Goal: Task Accomplishment & Management: Complete application form

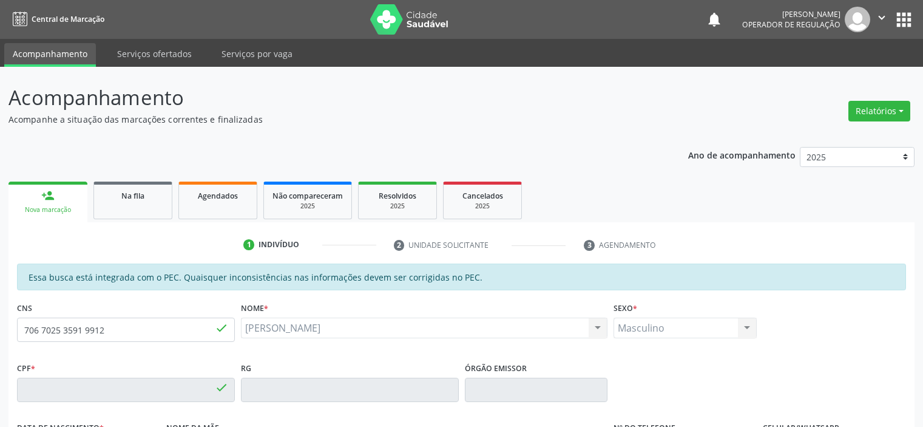
type input "219.842.395-20"
type input "[DATE]"
type input "[PERSON_NAME]"
type input "[PHONE_NUMBER]"
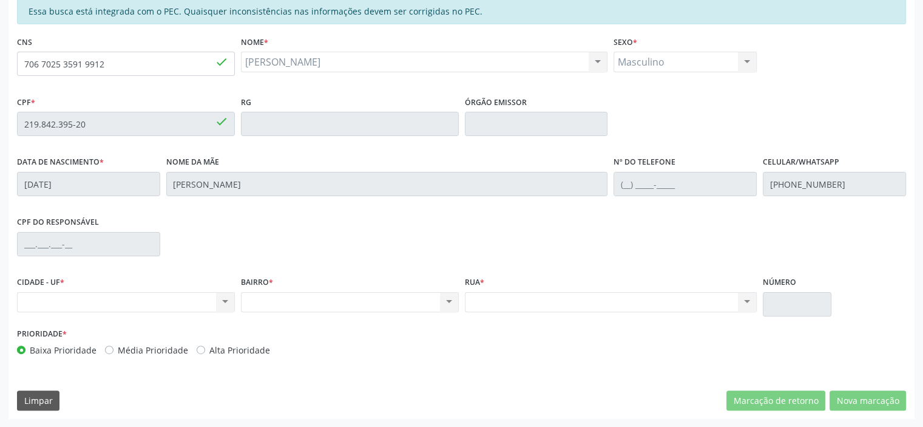
scroll to position [266, 0]
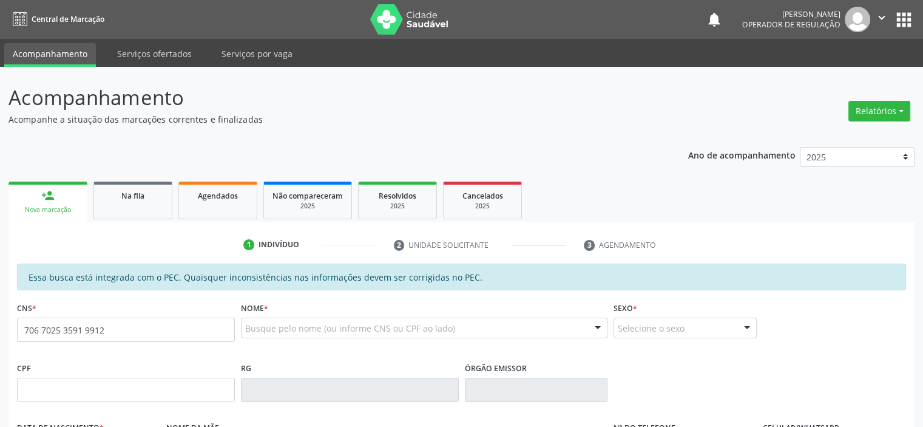
type input "706 7025 3591 9912"
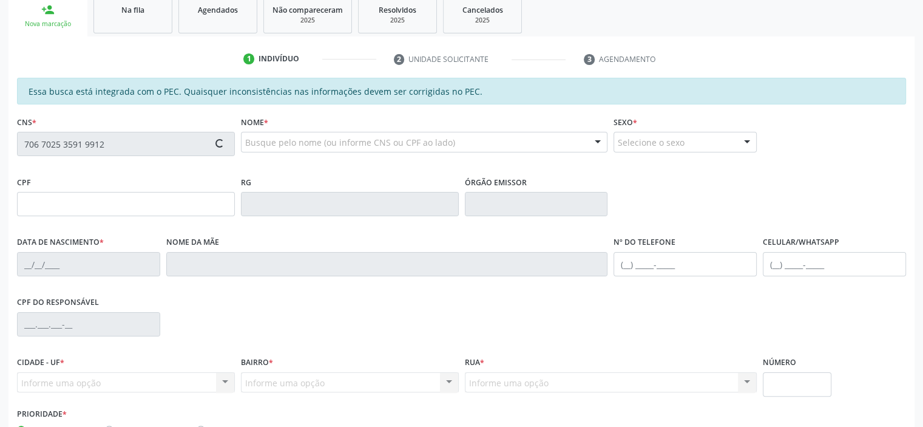
type input "219.842.395-20"
type input "[DATE]"
type input "[PERSON_NAME]"
type input "[PHONE_NUMBER]"
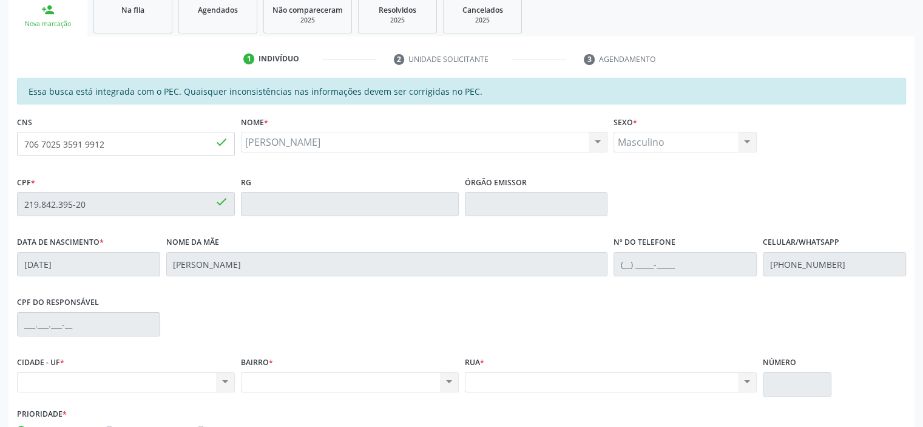
scroll to position [243, 0]
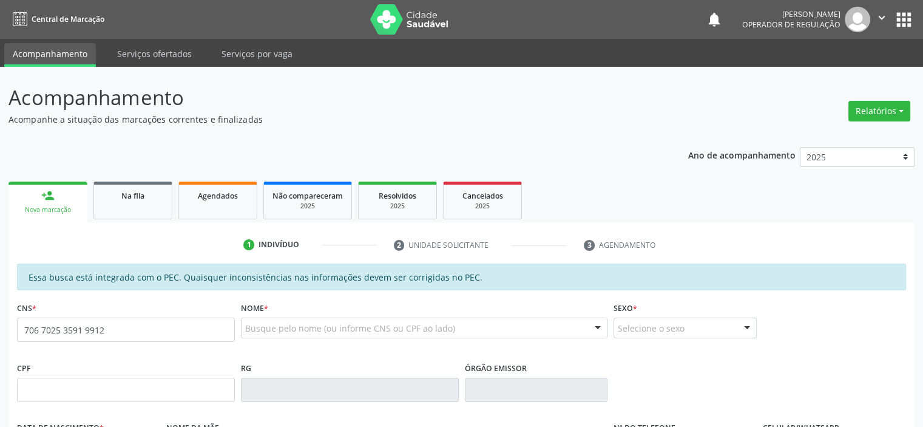
type input "706 7025 3591 9912"
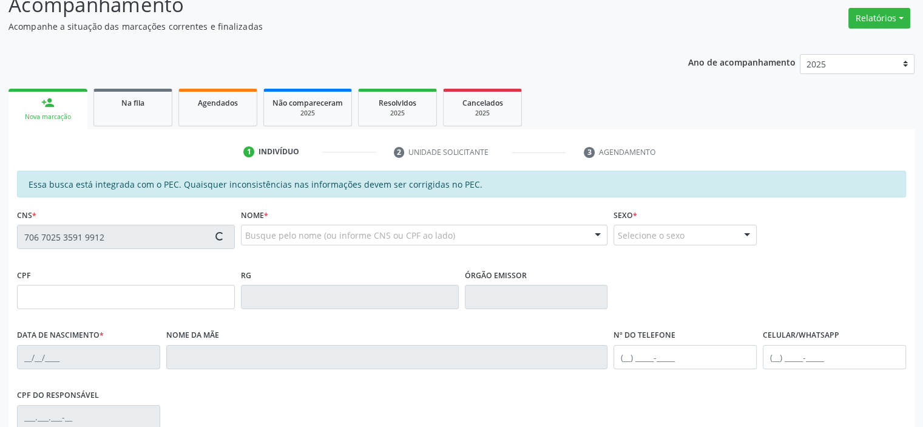
scroll to position [243, 0]
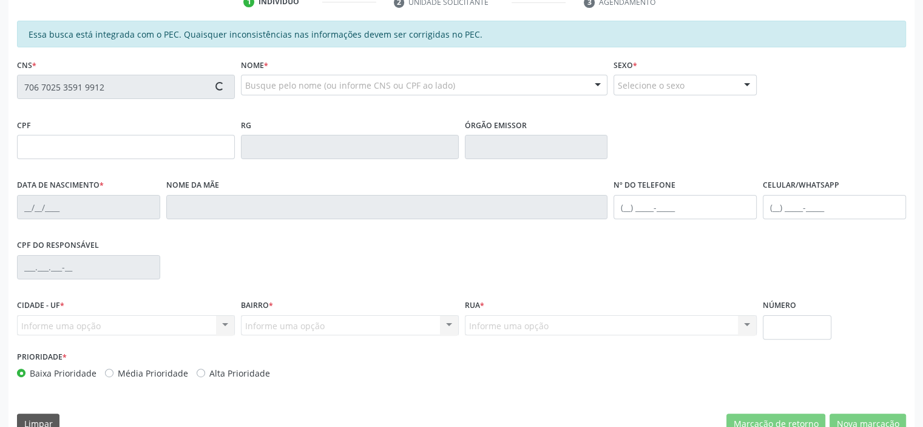
type input "219.842.395-20"
type input "[DATE]"
type input "[PERSON_NAME]"
type input "[PHONE_NUMBER]"
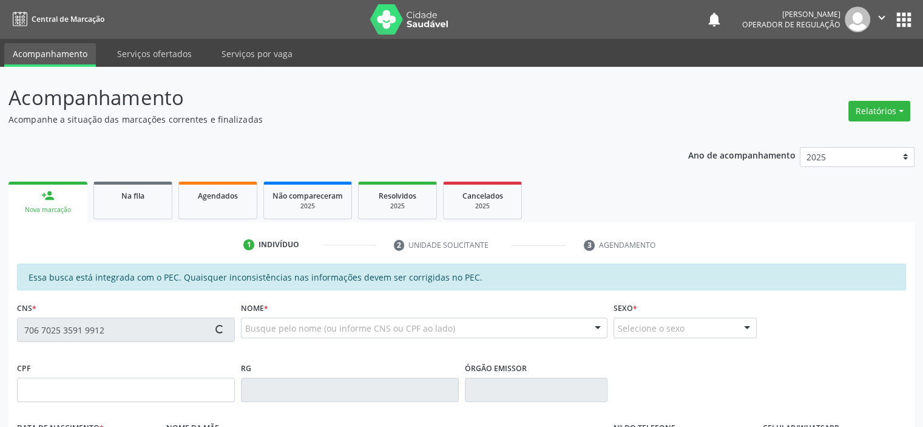
type input "219.842.395-20"
type input "[DATE]"
type input "[PERSON_NAME]"
type input "[PHONE_NUMBER]"
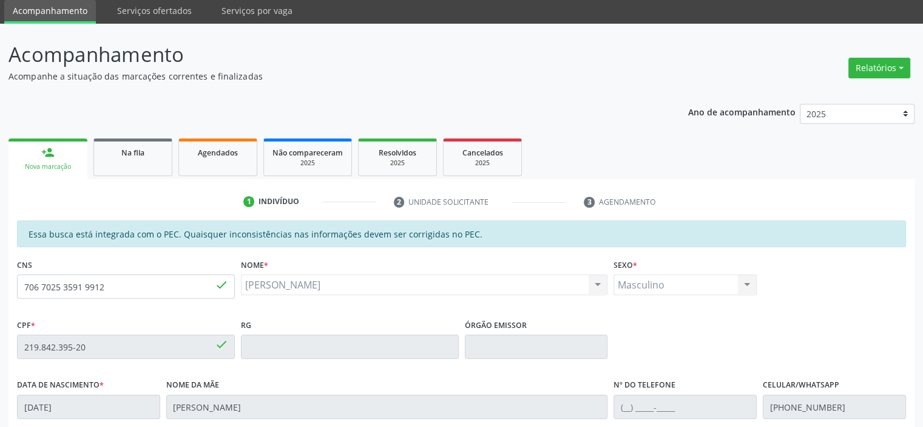
scroll to position [243, 0]
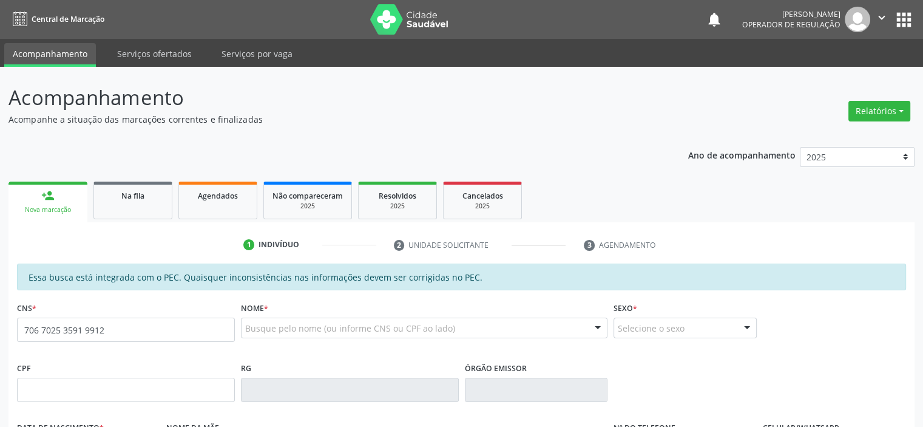
type input "706 7025 3591 9912"
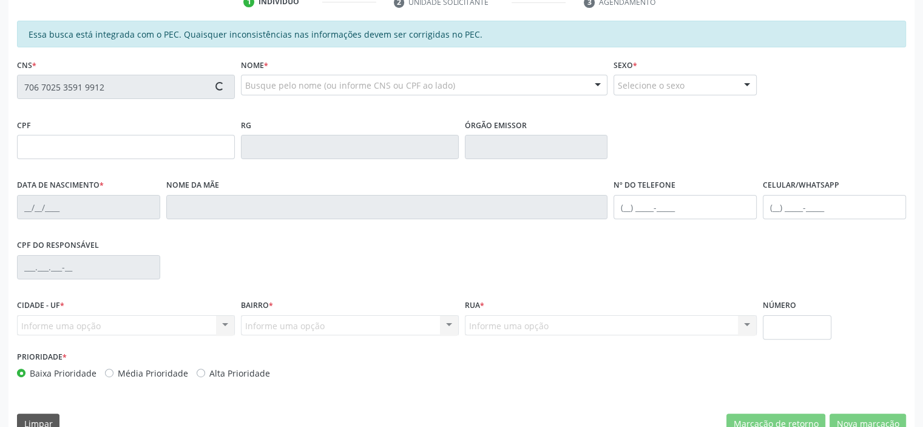
type input "219.842.395-20"
type input "[DATE]"
type input "[PERSON_NAME]"
type input "[PHONE_NUMBER]"
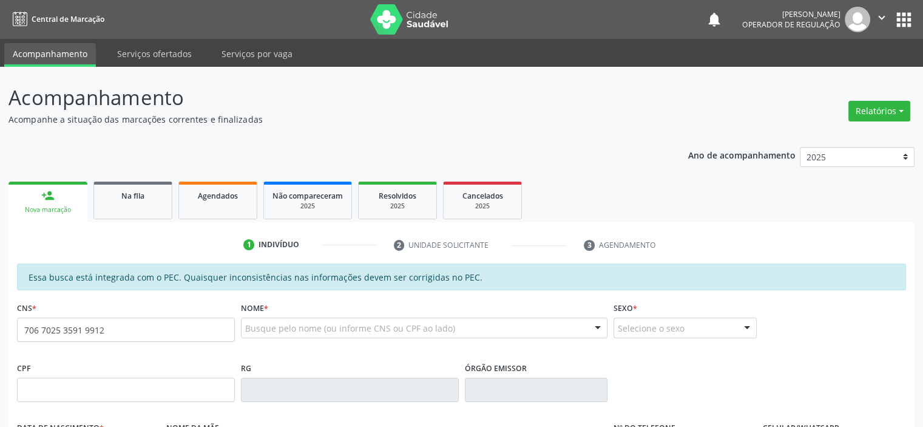
type input "706 7025 3591 9912"
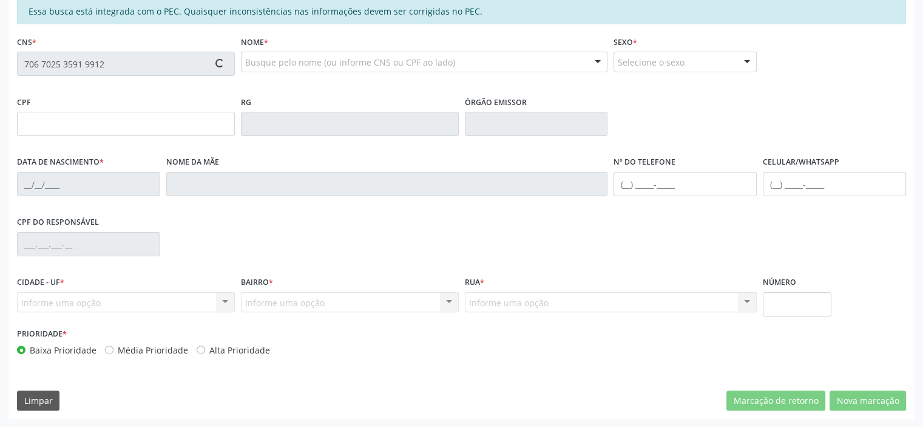
type input "219.842.395-20"
type input "05/05/1958"
type input "[PERSON_NAME]"
type input "[PHONE_NUMBER]"
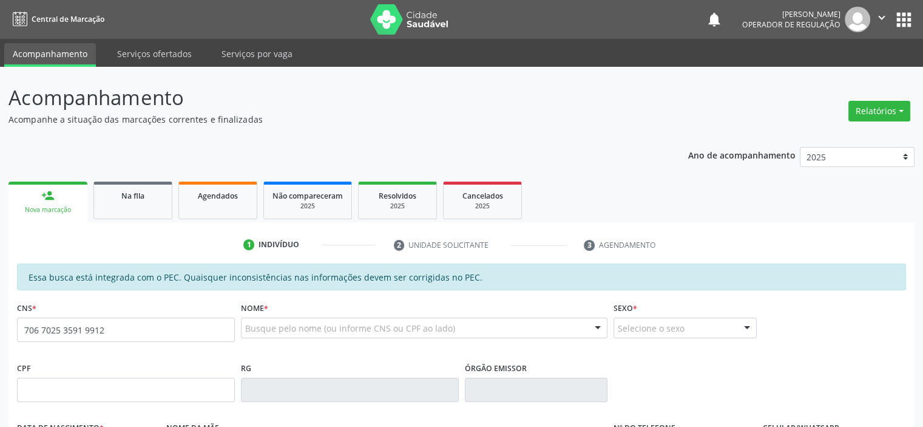
type input "706 7025 3591 9912"
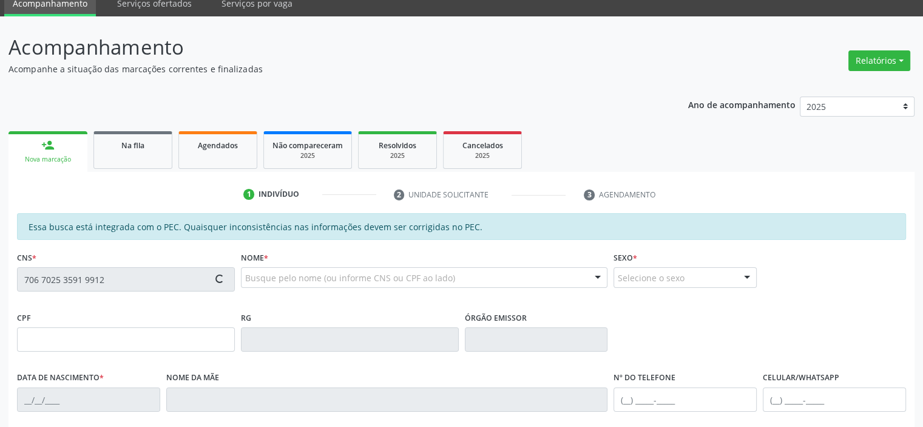
scroll to position [107, 0]
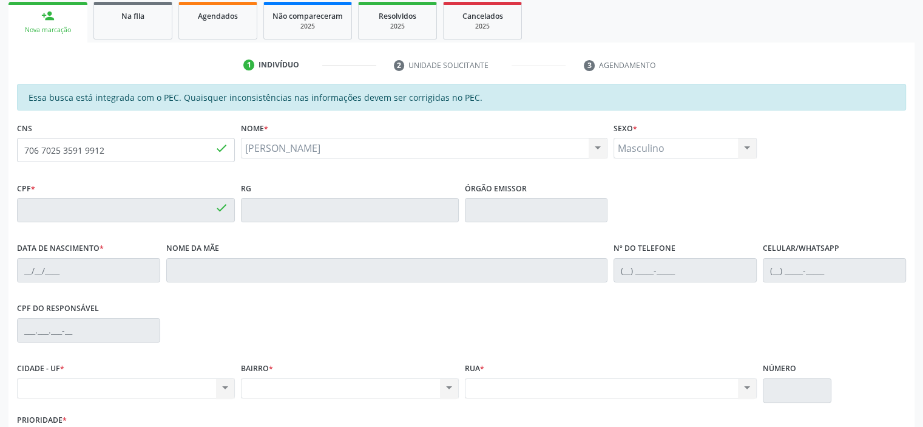
type input "219.842.395-20"
type input "[DATE]"
type input "[PERSON_NAME]"
type input "(92) 98243-0044"
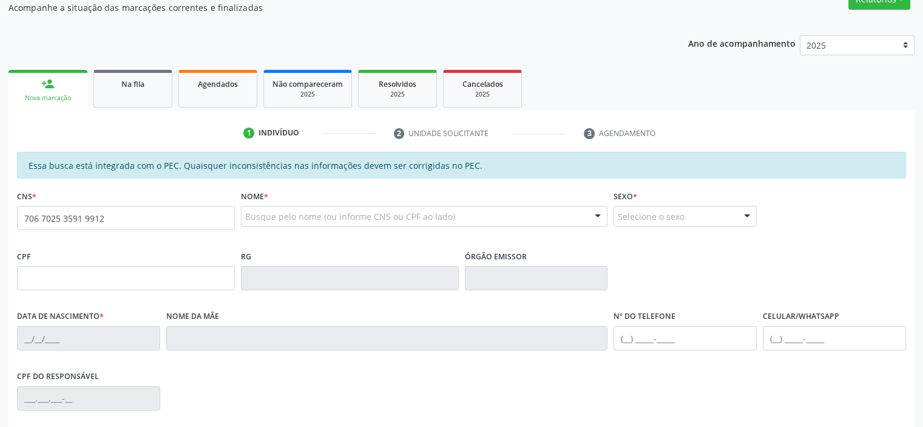
type input "706 7025 3591 9912"
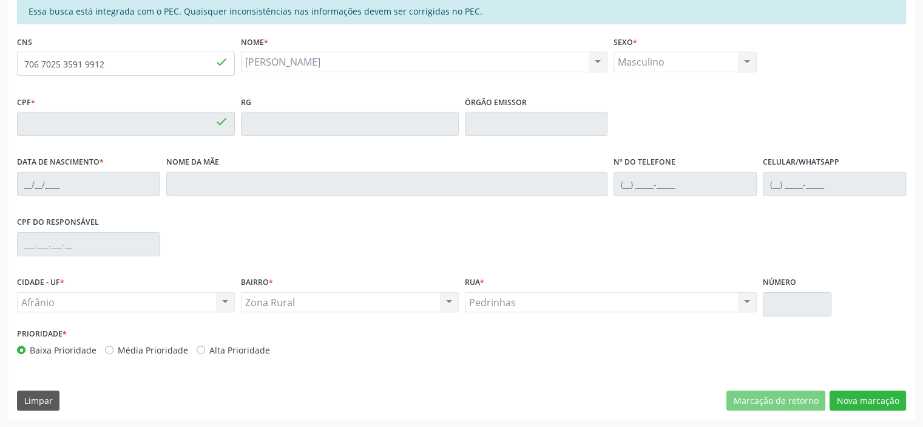
type input "219.842.395-20"
type input "05/05/1958"
type input "Rosa de Macedo Araujo"
type input "(92) 98243-0044"
type input "S/N"
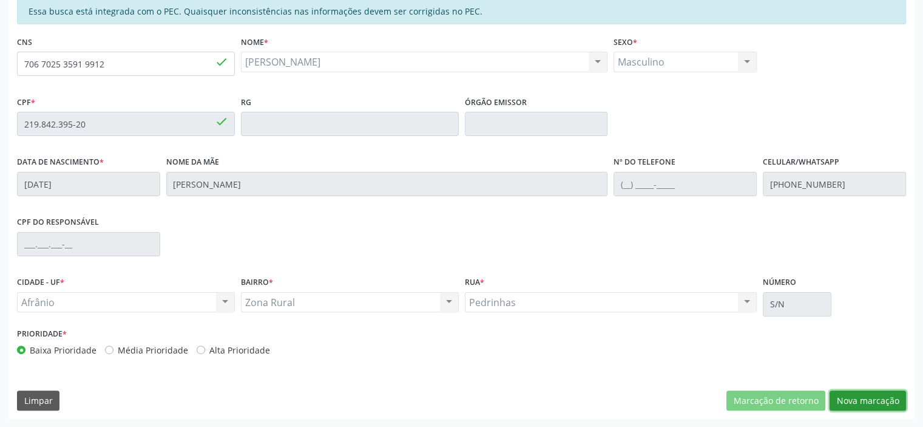
click at [872, 403] on button "Nova marcação" at bounding box center [867, 400] width 76 height 21
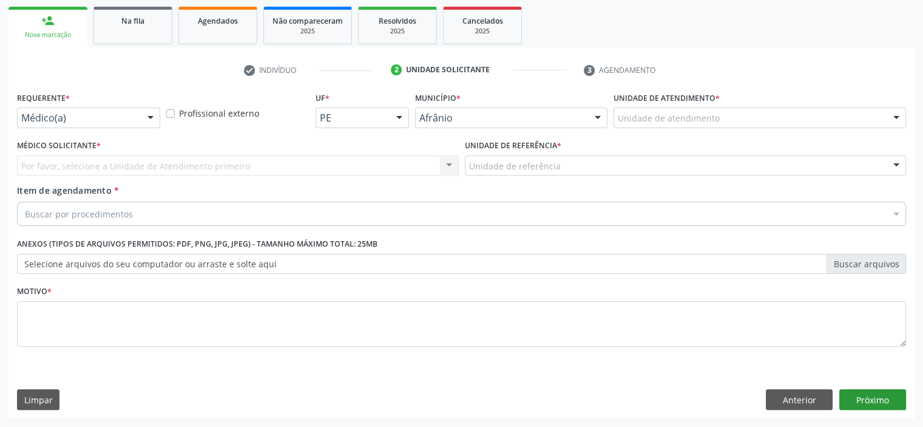
scroll to position [174, 0]
click at [728, 116] on div "Unidade de atendimento" at bounding box center [759, 118] width 292 height 21
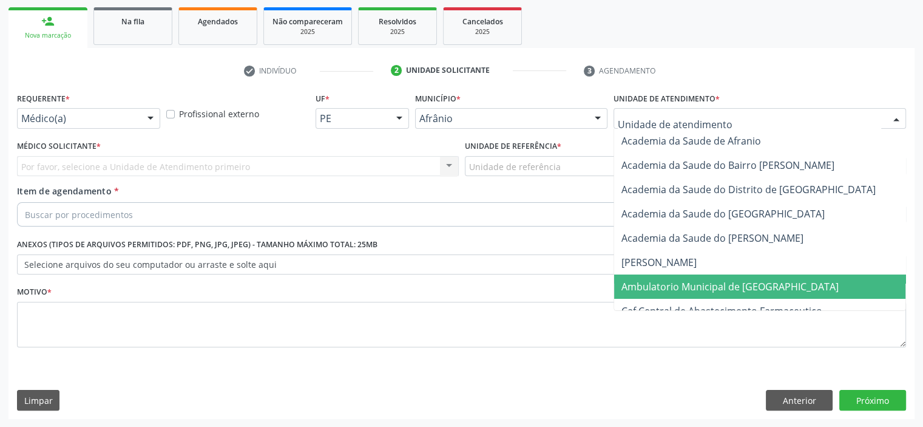
click at [733, 297] on span "Ambulatorio Municipal de [GEOGRAPHIC_DATA]" at bounding box center [762, 286] width 296 height 24
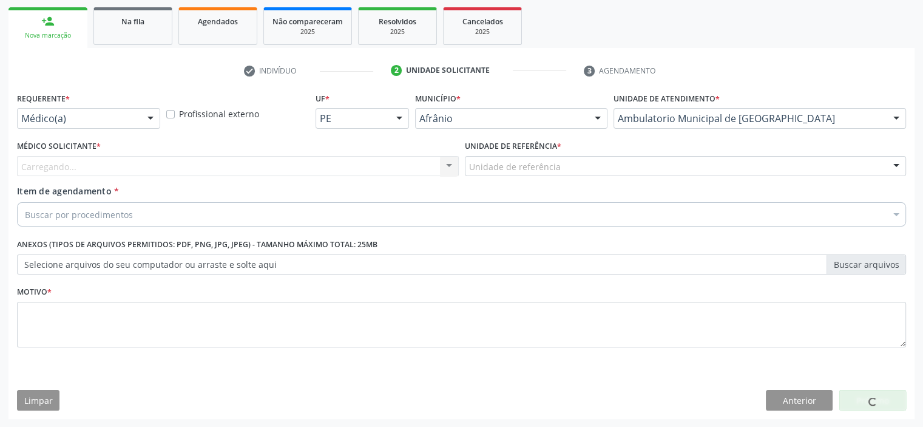
click at [510, 174] on div "Unidade de referência" at bounding box center [686, 166] width 442 height 21
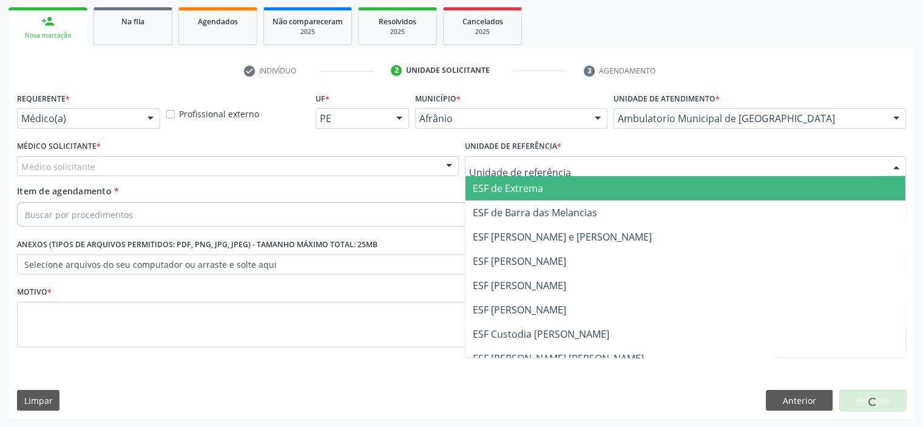
click at [501, 181] on span "ESF de Extrema" at bounding box center [508, 187] width 70 height 13
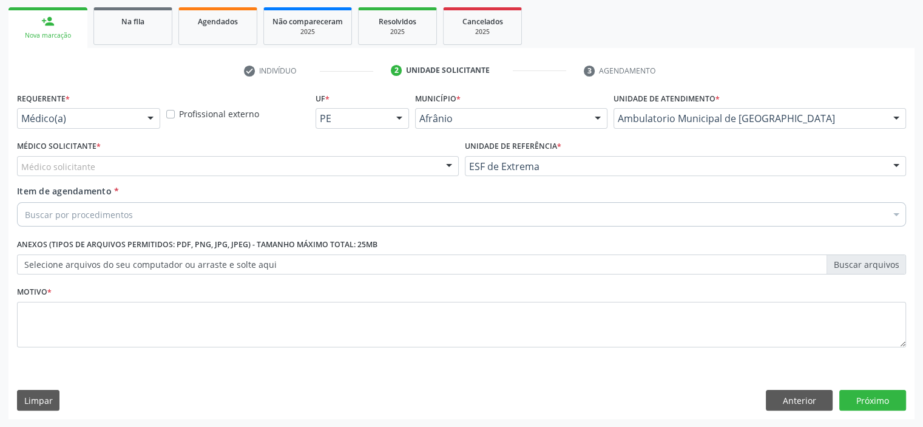
click at [435, 164] on div "Médico solicitante [PERSON_NAME] [PERSON_NAME] [PERSON_NAME] Reis [PERSON_NAME]…" at bounding box center [238, 166] width 442 height 21
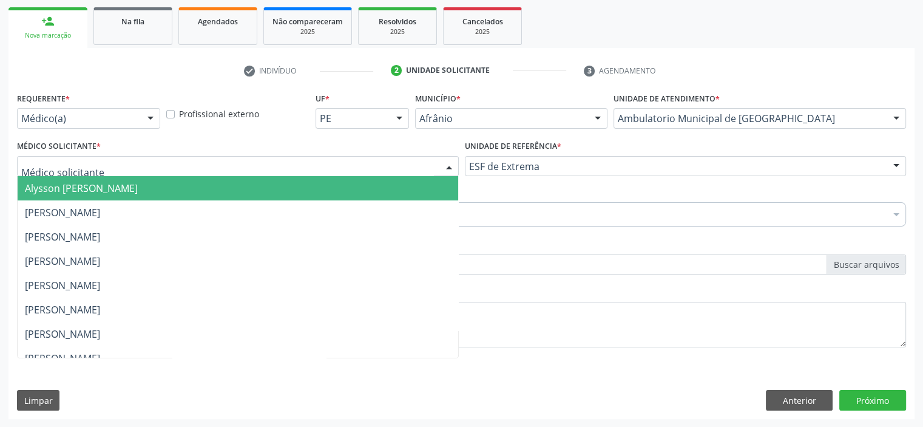
drag, startPoint x: 434, startPoint y: 181, endPoint x: 428, endPoint y: 185, distance: 7.4
click at [433, 181] on span "Alysson [PERSON_NAME]" at bounding box center [238, 188] width 440 height 24
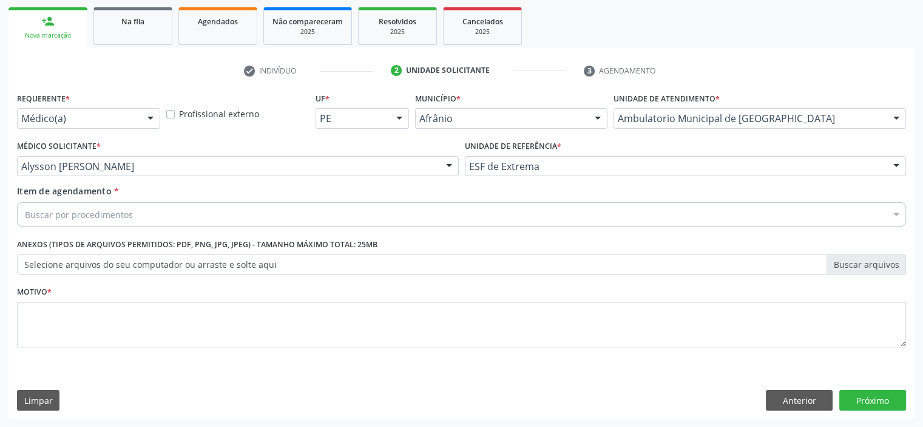
click at [291, 227] on div "Item de agendamento * Buscar por procedimentos Selecionar todos 0604320140 - Ab…" at bounding box center [461, 207] width 895 height 47
click at [294, 220] on div "Buscar por procedimentos" at bounding box center [461, 214] width 889 height 24
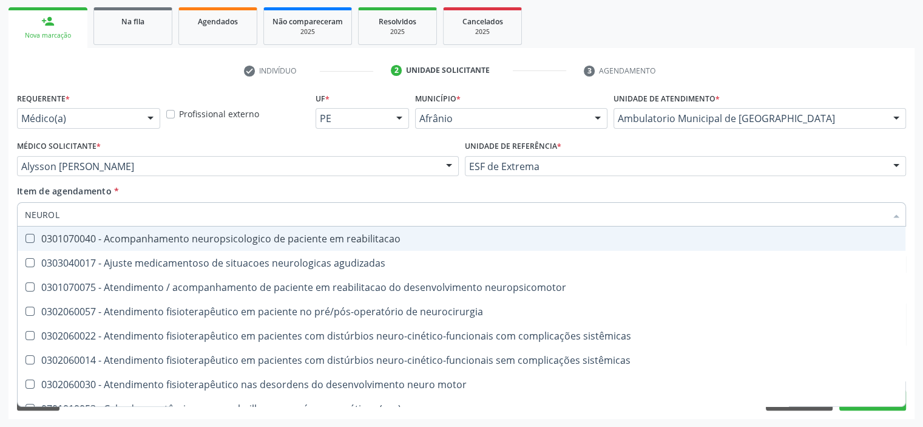
type input "NEUROLO"
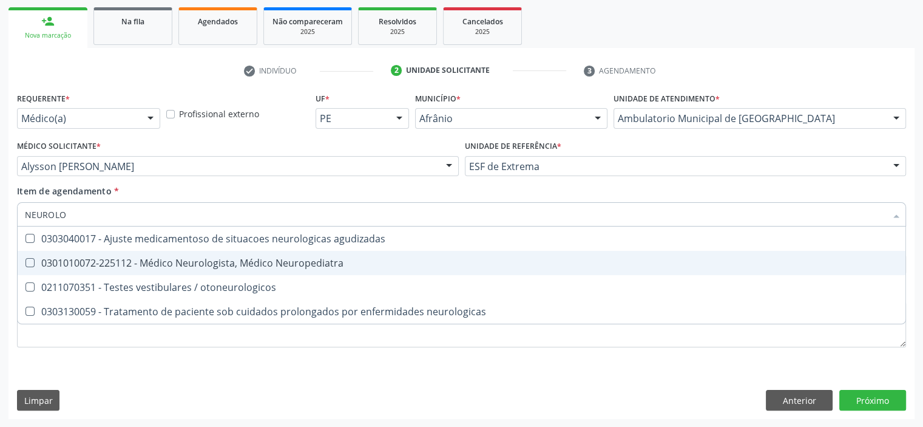
click at [258, 255] on span "0301010072-225112 - Médico Neurologista, Médico Neuropediatra" at bounding box center [462, 263] width 888 height 24
click at [172, 261] on div "0301010072-225112 - Médico Neurologista, Médico Neuropediatra" at bounding box center [461, 263] width 873 height 10
click at [30, 259] on Neuropediatra at bounding box center [29, 262] width 9 height 9
click at [25, 259] on Neuropediatra "checkbox" at bounding box center [22, 262] width 8 height 8
click at [160, 258] on div "0301010072-225112 - Médico Neurologista, Médico Neuropediatra" at bounding box center [461, 263] width 873 height 10
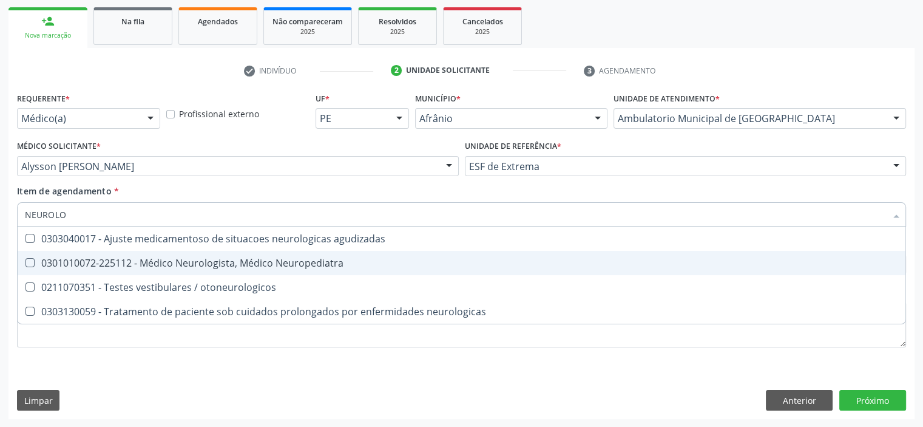
click at [160, 258] on div "0301010072-225112 - Médico Neurologista, Médico Neuropediatra" at bounding box center [461, 263] width 873 height 10
checkbox Neuropediatra "true"
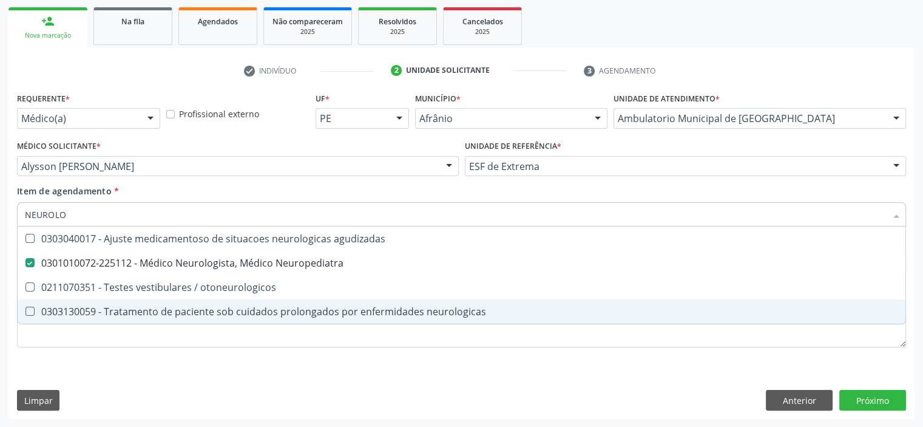
click at [175, 373] on div "Requerente * Médico(a) Médico(a) Enfermeiro(a) Paciente Nenhum resultado encont…" at bounding box center [461, 253] width 906 height 329
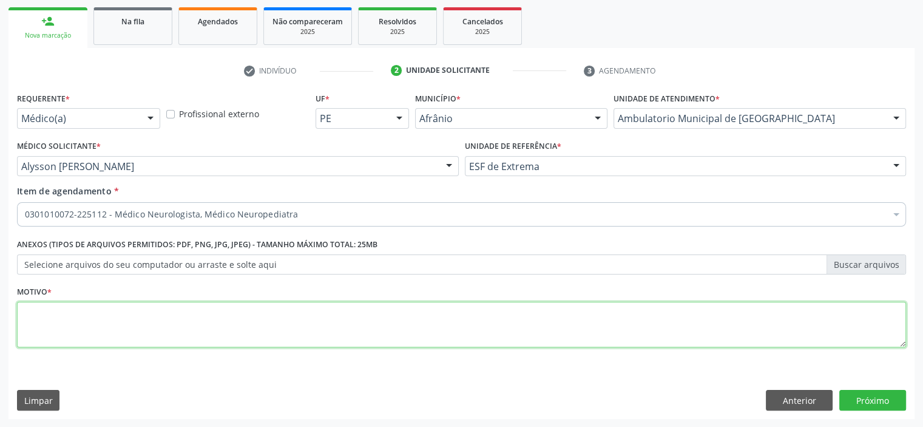
click at [178, 344] on textarea at bounding box center [461, 325] width 889 height 46
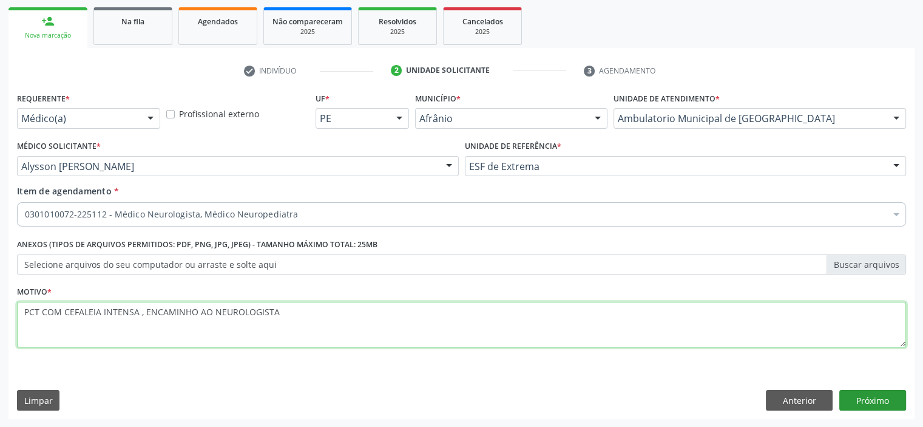
type textarea "PCT COM CEFALEIA INTENSA , ENCAMINHO AO NEUROLOGISTA"
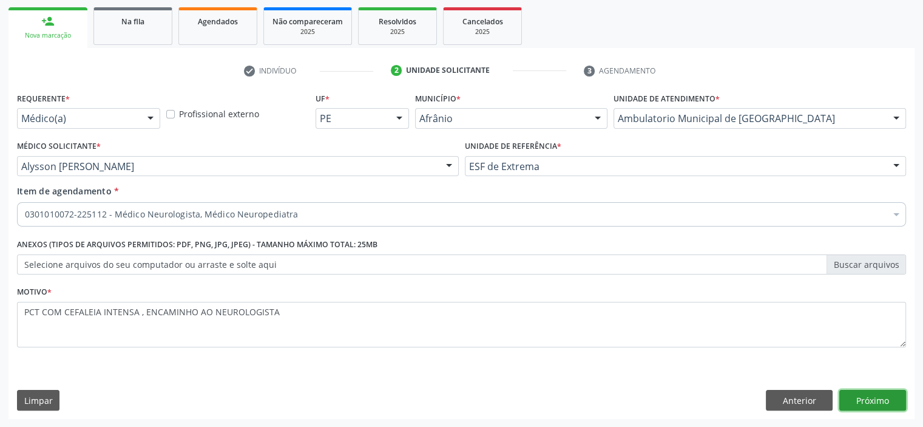
click at [840, 405] on button "Próximo" at bounding box center [872, 400] width 67 height 21
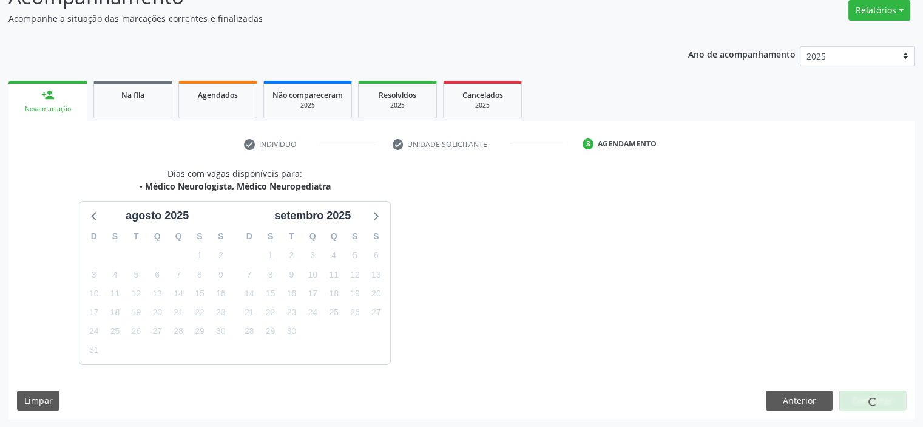
scroll to position [136, 0]
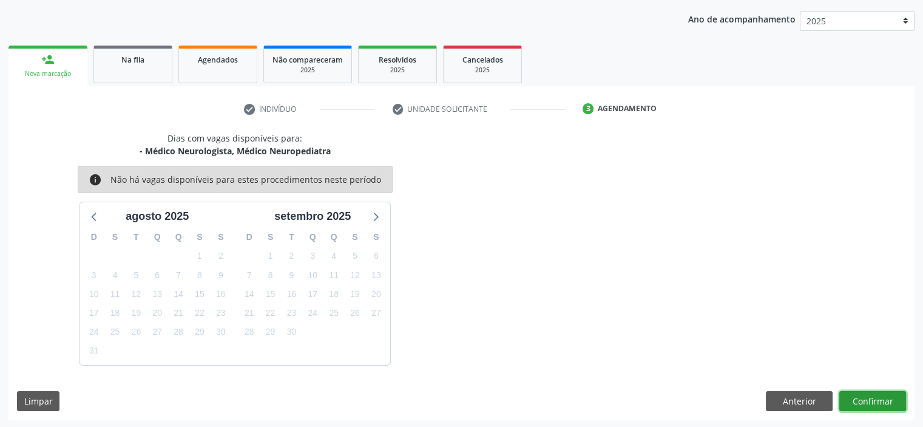
click at [866, 401] on button "Confirmar" at bounding box center [872, 401] width 67 height 21
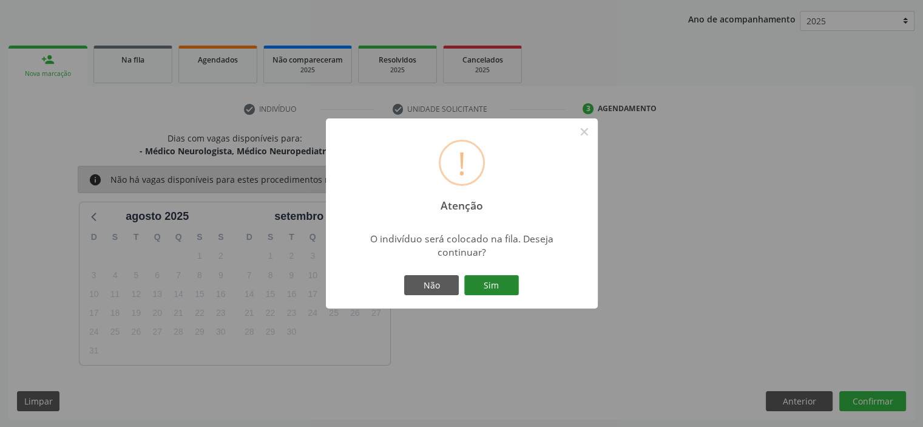
click at [497, 283] on button "Sim" at bounding box center [491, 285] width 55 height 21
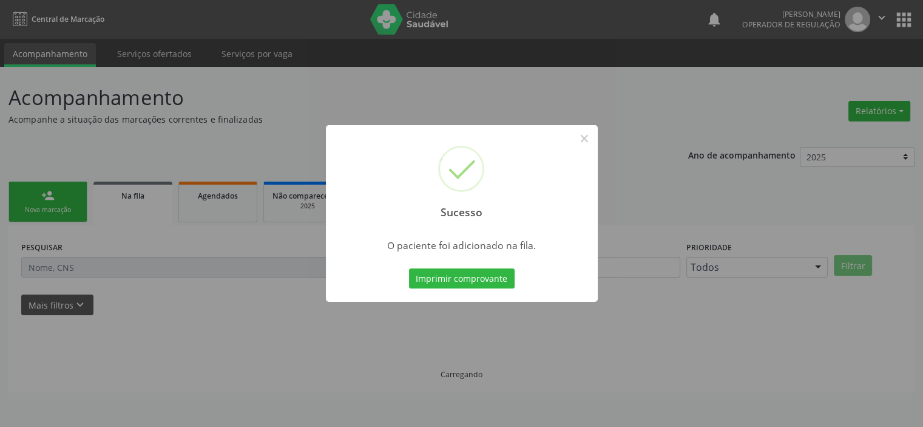
scroll to position [0, 0]
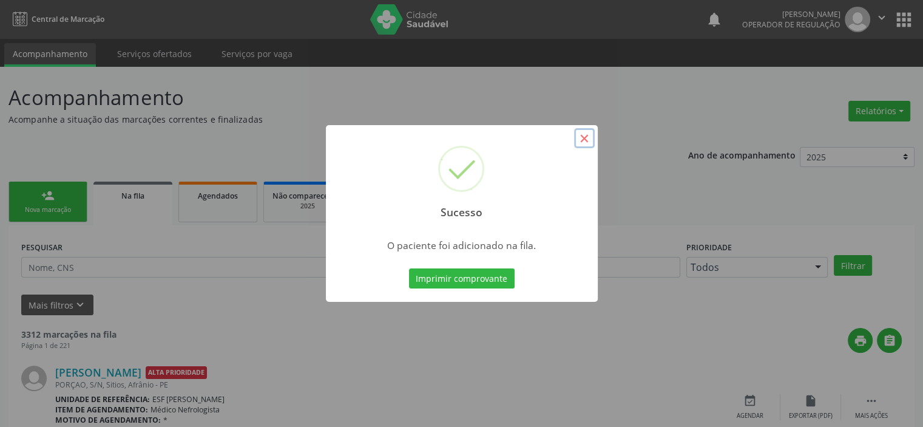
click at [588, 140] on button "×" at bounding box center [584, 138] width 21 height 21
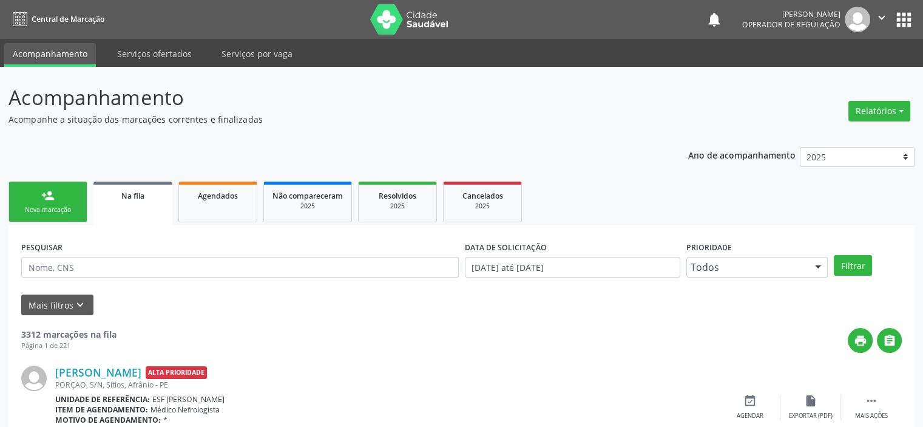
click at [55, 200] on link "person_add Nova marcação" at bounding box center [47, 201] width 79 height 41
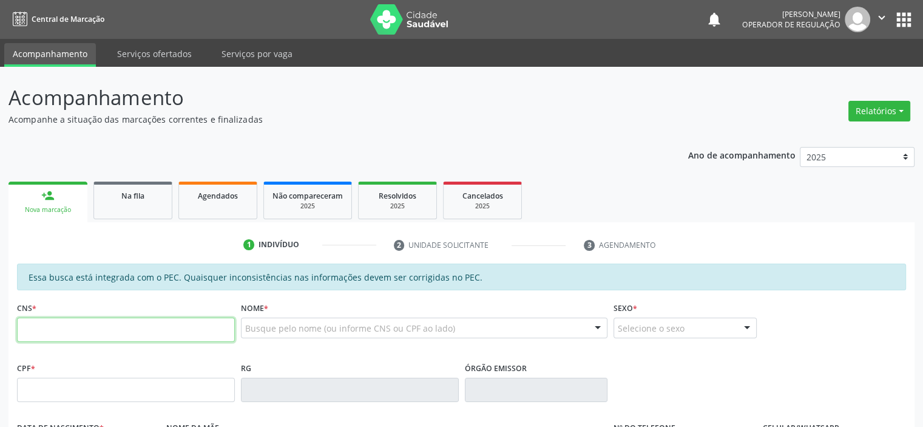
click at [85, 337] on input "text" at bounding box center [126, 329] width 218 height 24
type input "704 5046 0490 3621"
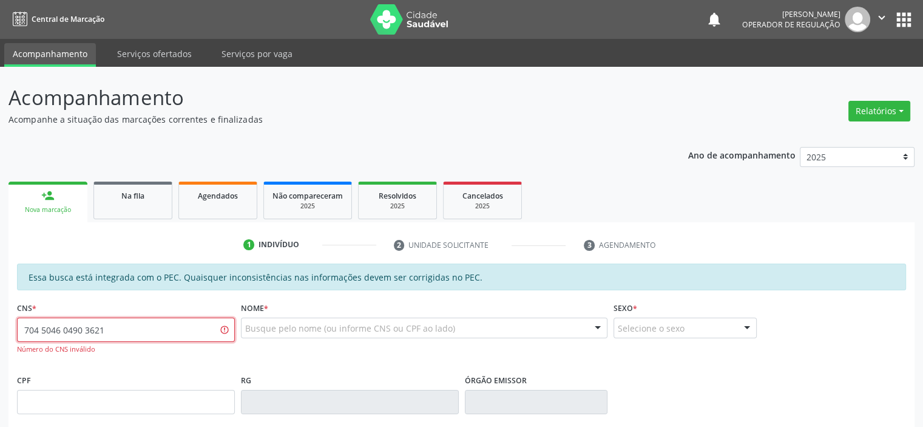
drag, startPoint x: 129, startPoint y: 326, endPoint x: 0, endPoint y: 322, distance: 129.3
click at [0, 322] on div "Acompanhamento Acompanhe a situação das marcações correntes e finalizadas Relat…" at bounding box center [461, 386] width 923 height 638
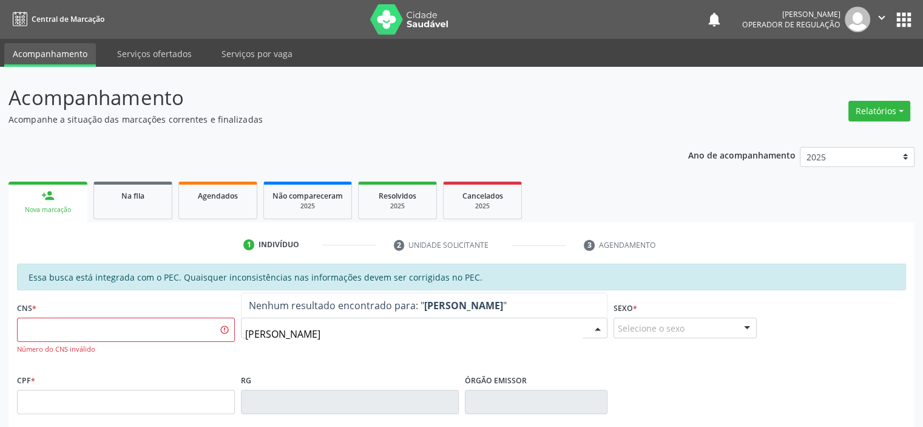
click at [312, 336] on input "DOMINGAS TUBURCIO" at bounding box center [414, 334] width 338 height 24
type input "DOMINGAS TIBURCIO"
click at [357, 336] on input "DOMINGAS TIBURCIO" at bounding box center [414, 334] width 338 height 24
click at [141, 325] on input "text" at bounding box center [126, 329] width 218 height 24
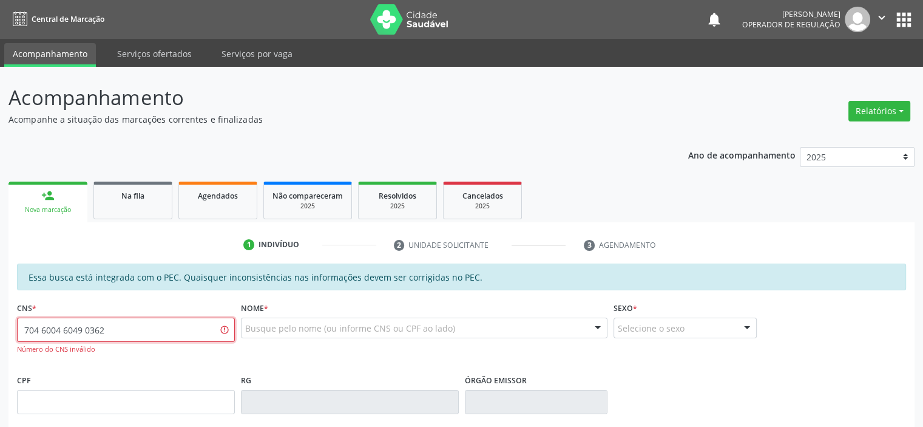
click at [53, 331] on input "704 6004 6049 0362" at bounding box center [126, 329] width 218 height 24
type input "704 6046 0490 3621"
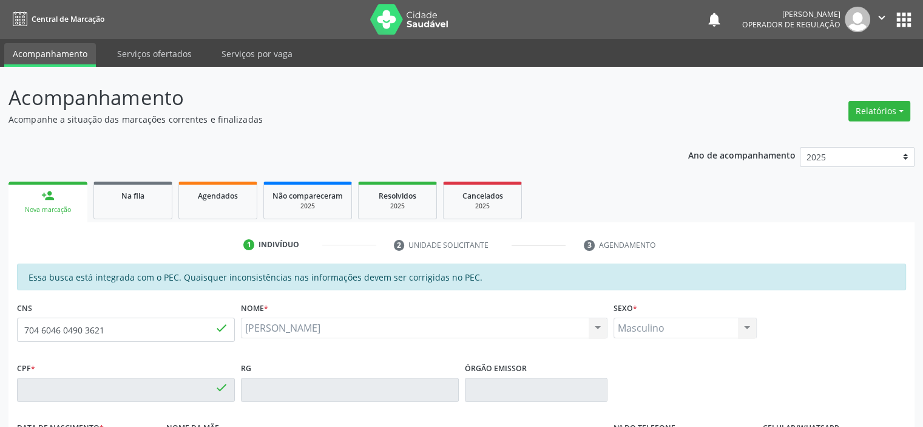
type input "484.348.764-34"
type input "03/08/1942"
type input "Maria Izabel da Purificacao"
type input "(87) 98108-0954"
type input "S/N"
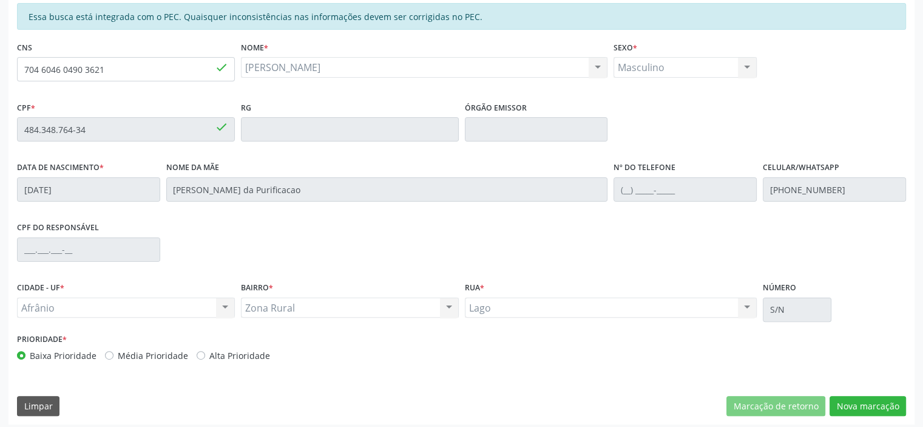
scroll to position [266, 0]
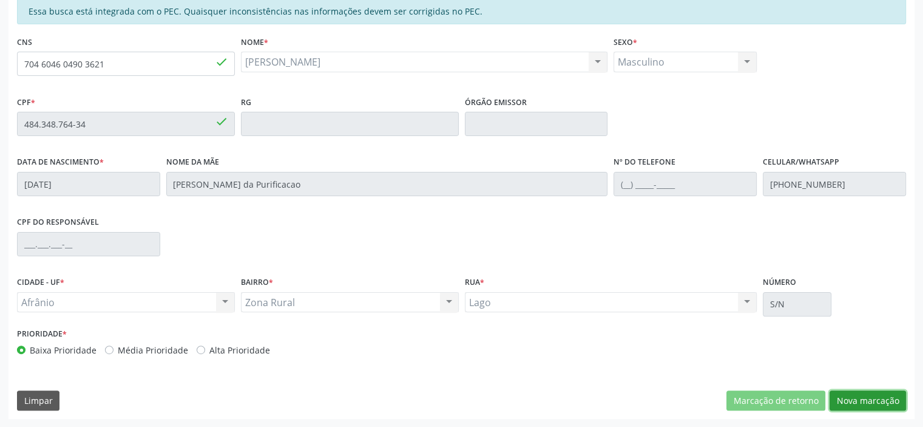
click at [854, 393] on button "Nova marcação" at bounding box center [867, 400] width 76 height 21
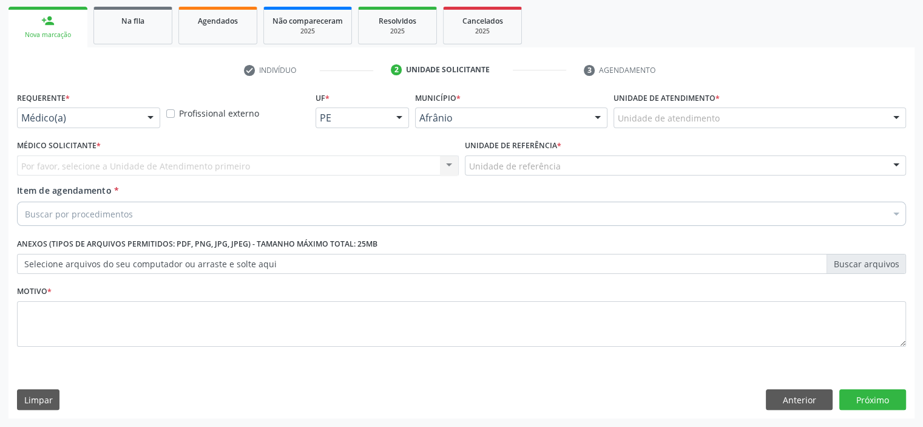
scroll to position [174, 0]
drag, startPoint x: 766, startPoint y: 111, endPoint x: 769, endPoint y: 117, distance: 6.5
click at [767, 111] on div "Unidade de atendimento" at bounding box center [759, 118] width 292 height 21
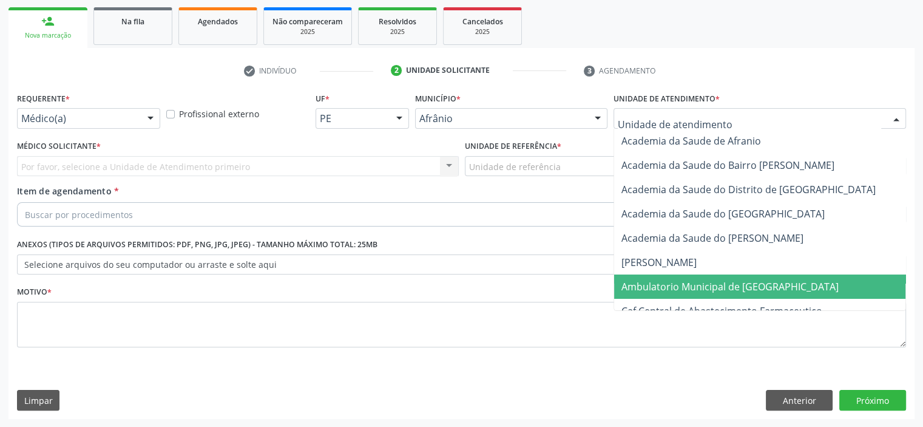
drag, startPoint x: 727, startPoint y: 280, endPoint x: 665, endPoint y: 249, distance: 69.5
click at [727, 280] on span "Ambulatorio Municipal de [GEOGRAPHIC_DATA]" at bounding box center [729, 286] width 217 height 13
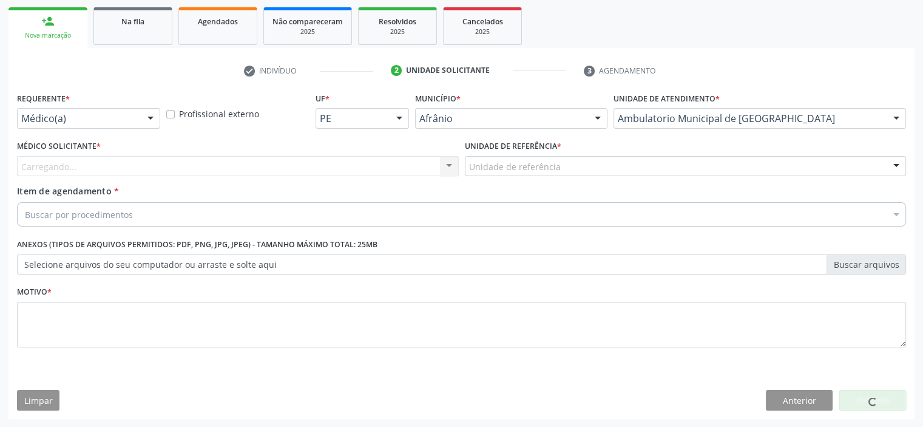
click at [579, 172] on div "Unidade de referência" at bounding box center [686, 166] width 442 height 21
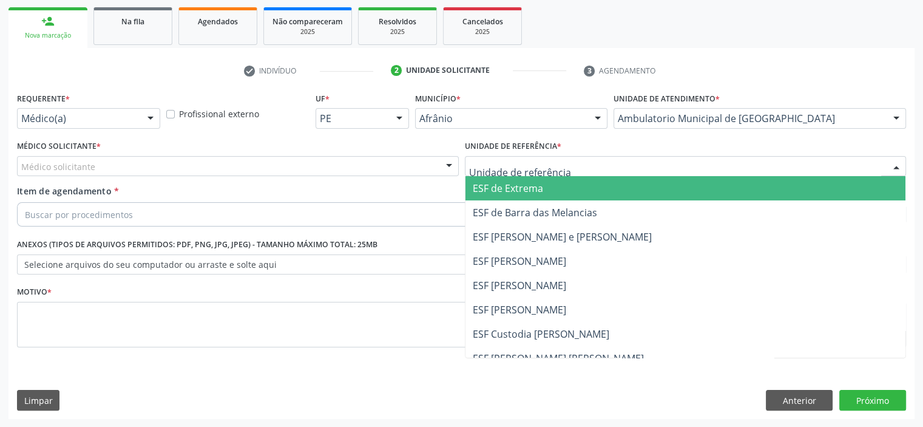
click at [575, 182] on span "ESF de Extrema" at bounding box center [685, 188] width 440 height 24
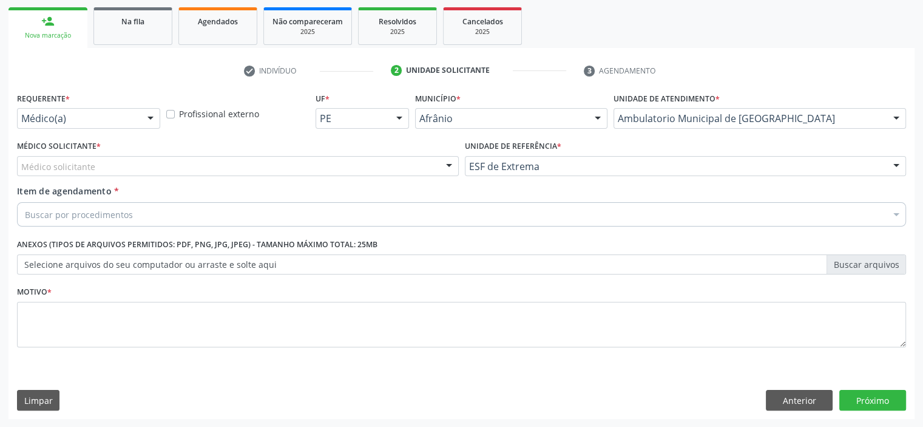
click at [385, 162] on div "Médico solicitante" at bounding box center [238, 166] width 442 height 21
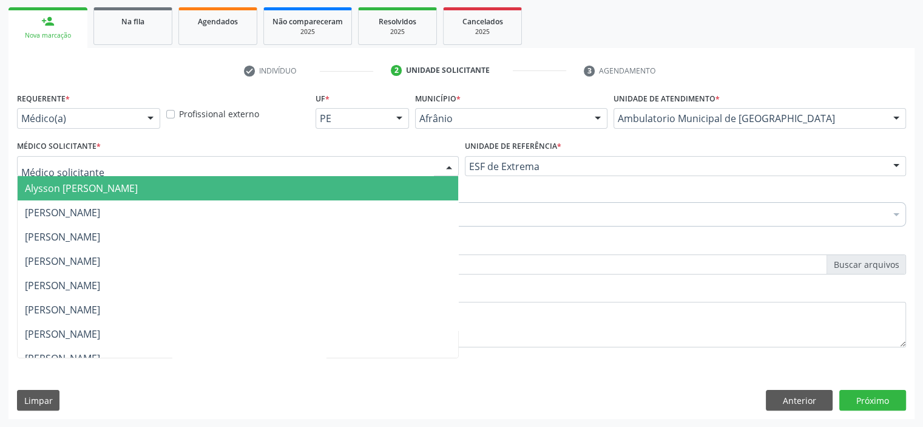
click at [379, 182] on span "Alysson [PERSON_NAME]" at bounding box center [238, 188] width 440 height 24
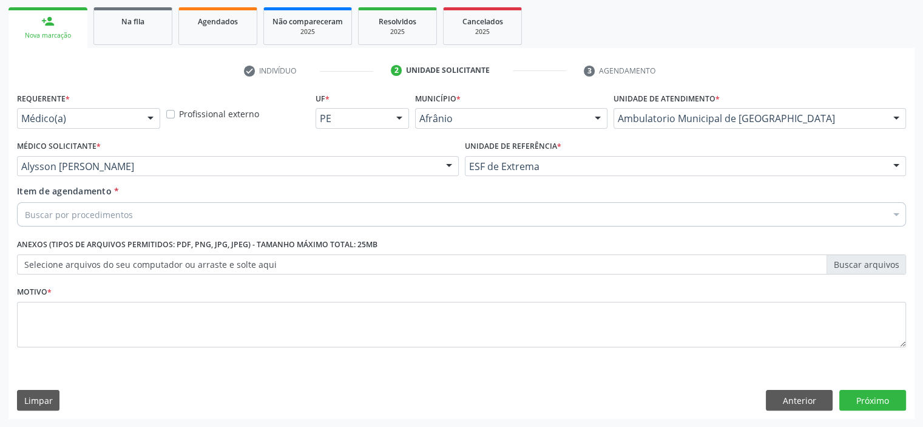
click at [319, 218] on div "Buscar por procedimentos" at bounding box center [461, 214] width 889 height 24
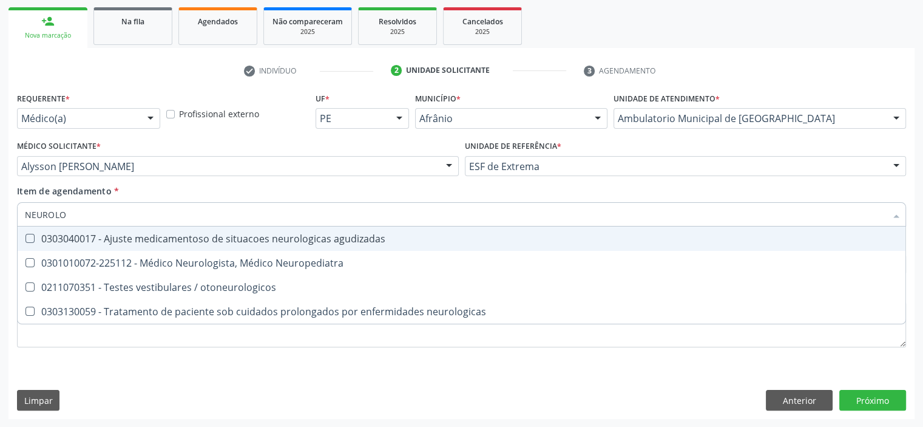
type input "NEUROLOG"
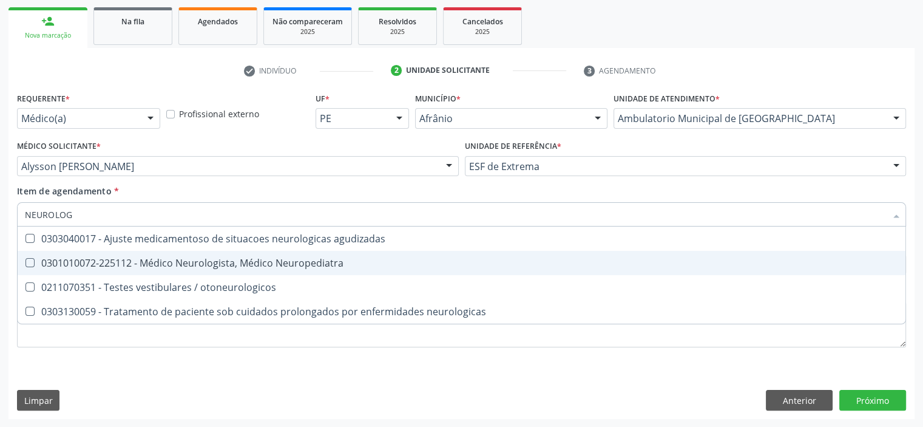
click at [294, 262] on div "0301010072-225112 - Médico Neurologista, Médico Neuropediatra" at bounding box center [461, 263] width 873 height 10
checkbox Neuropediatra "true"
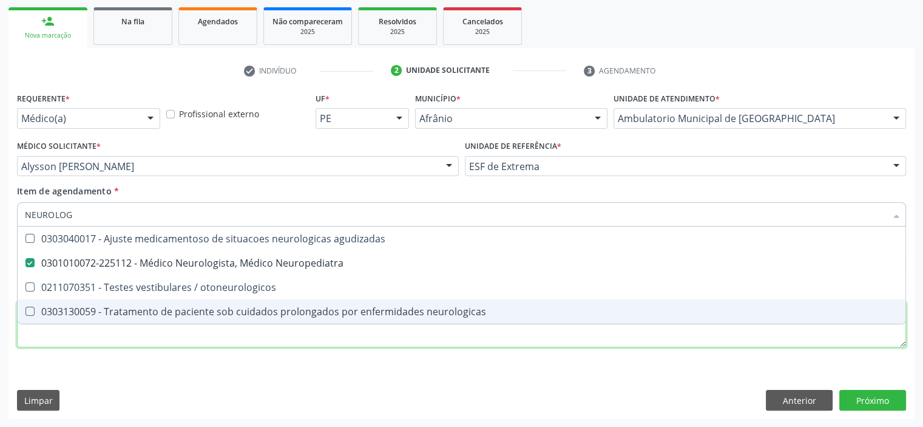
click at [230, 342] on div "Requerente * Médico(a) Médico(a) Enfermeiro(a) Paciente Nenhum resultado encont…" at bounding box center [461, 226] width 889 height 275
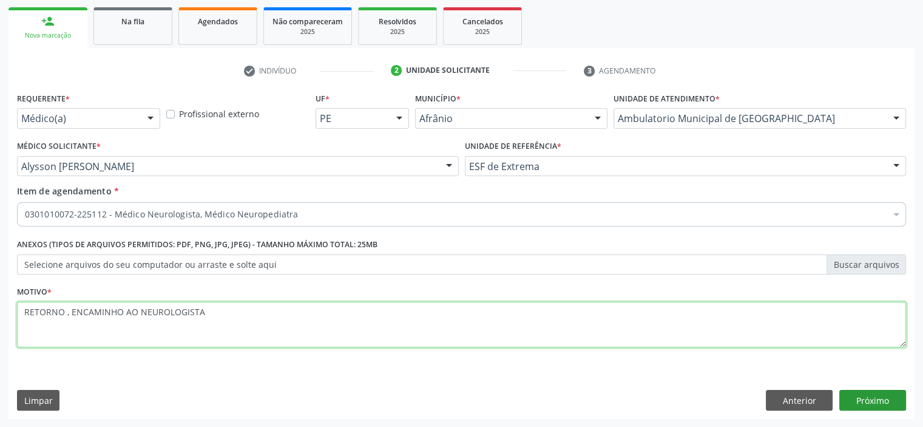
type textarea "RETORNO , ENCAMINHO AO NEUROLOGISTA"
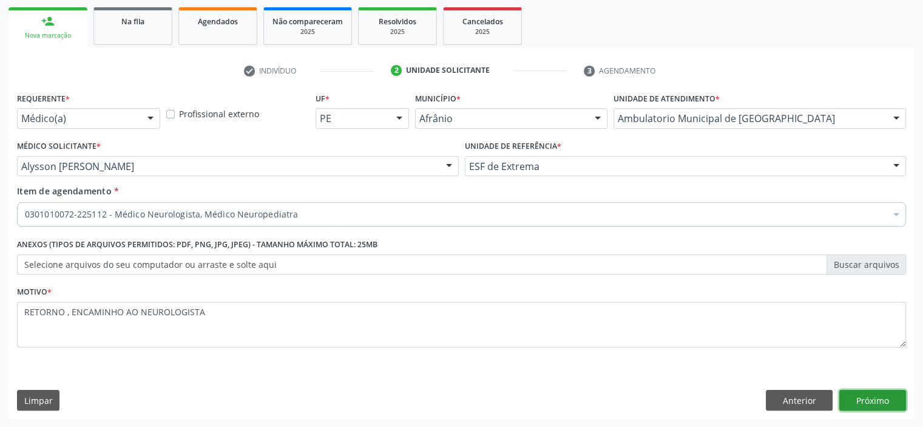
click at [868, 407] on button "Próximo" at bounding box center [872, 400] width 67 height 21
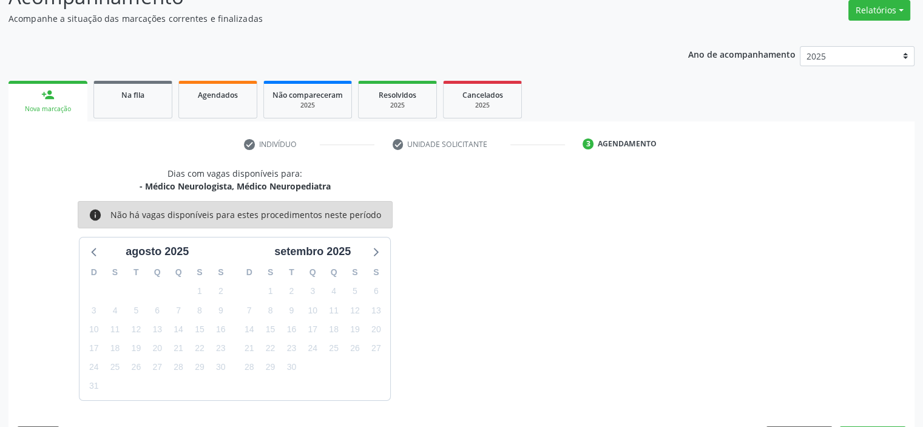
scroll to position [136, 0]
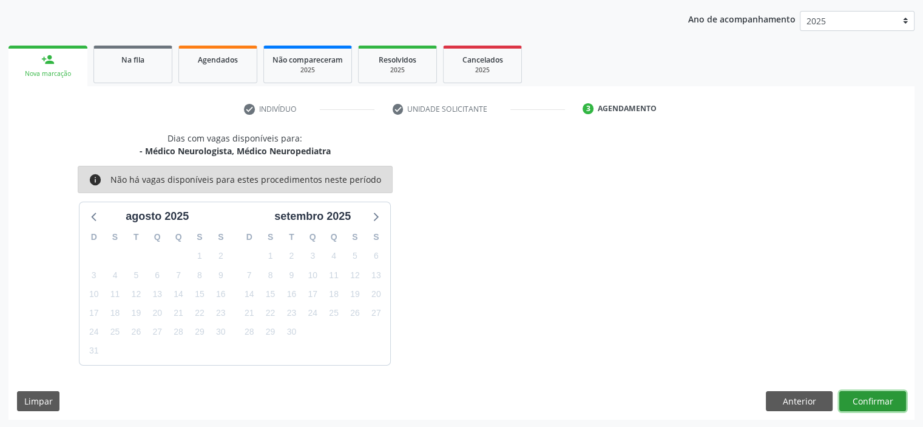
click at [867, 403] on button "Confirmar" at bounding box center [872, 401] width 67 height 21
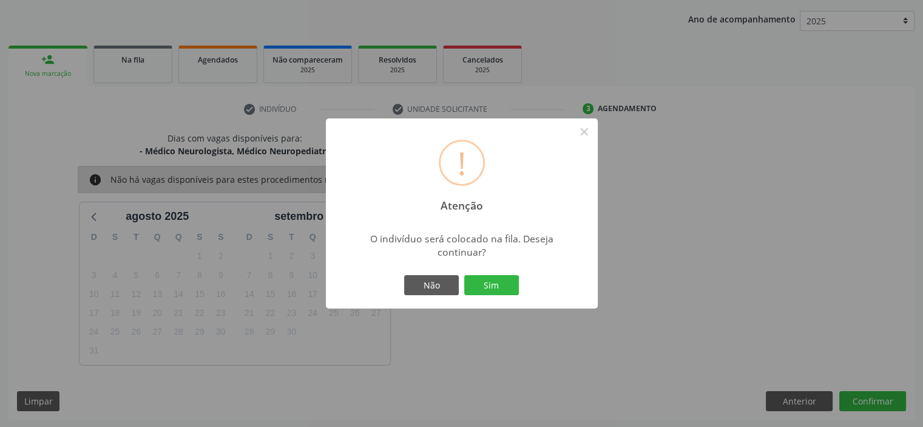
click at [497, 295] on div "Não Sim" at bounding box center [462, 284] width 120 height 25
click at [500, 287] on button "Sim" at bounding box center [491, 285] width 55 height 21
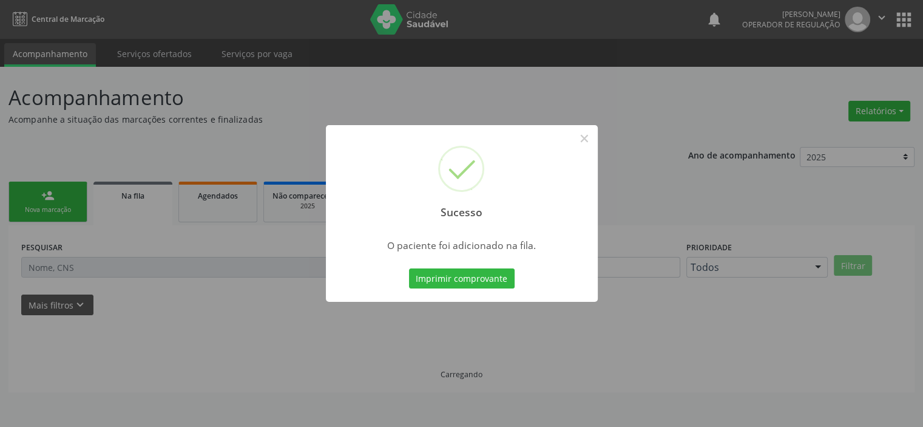
scroll to position [0, 0]
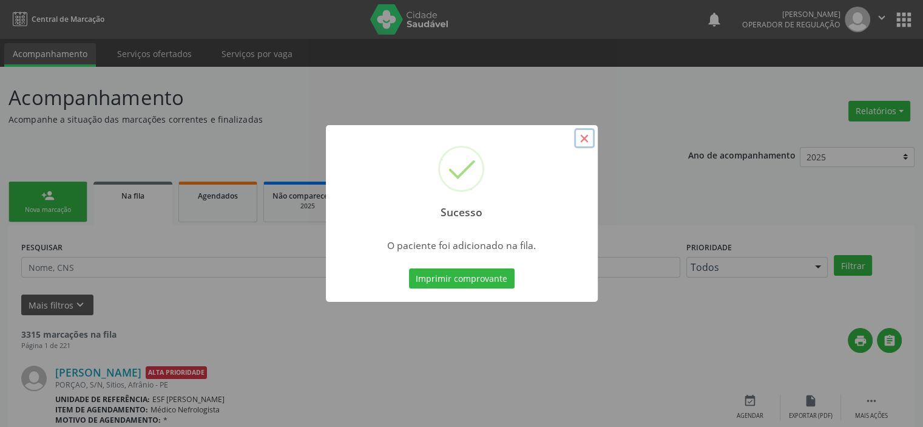
click at [589, 136] on button "×" at bounding box center [584, 138] width 21 height 21
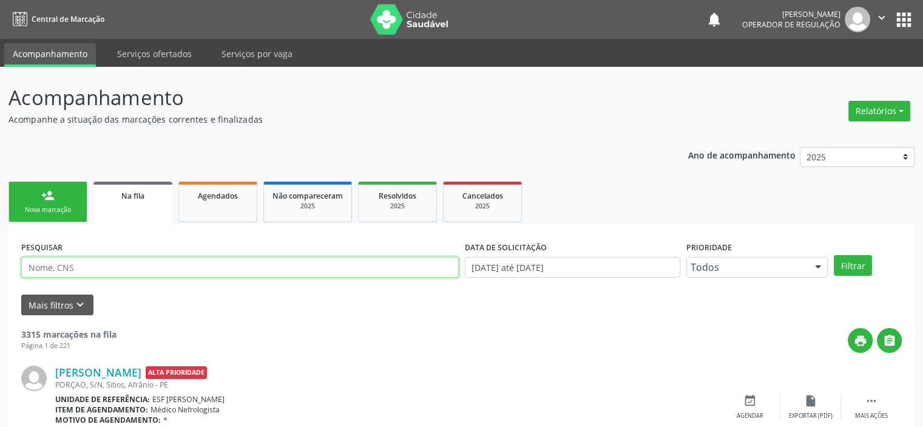
click at [146, 269] on input "text" at bounding box center [239, 267] width 437 height 21
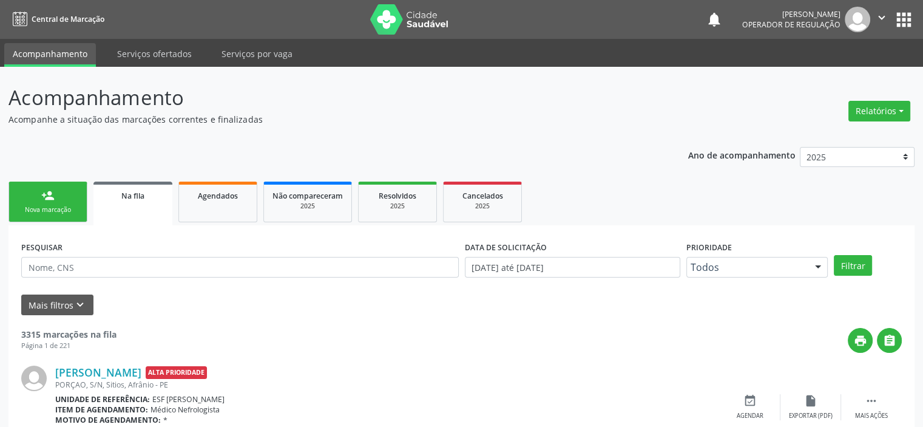
click at [56, 201] on link "person_add Nova marcação" at bounding box center [47, 201] width 79 height 41
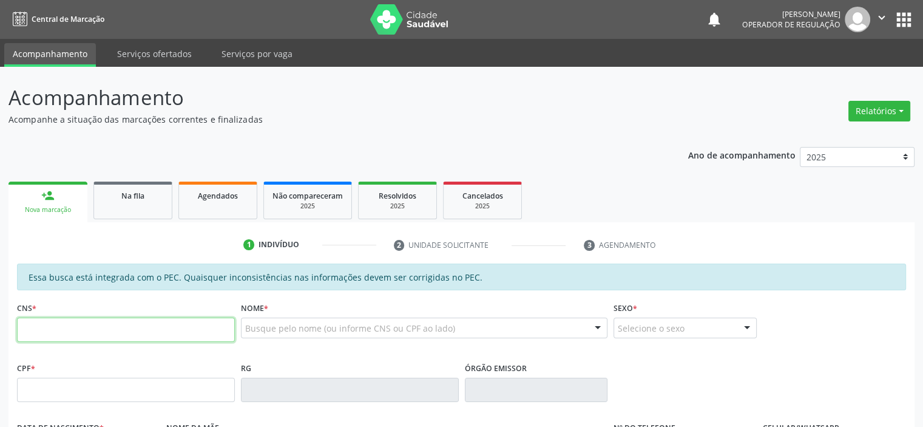
click at [63, 331] on input "text" at bounding box center [126, 329] width 218 height 24
type input "703 6090 7837 2633"
type input "311.523.174-15"
type input "25/03/1956"
type input "Cândida Coelho da Luz"
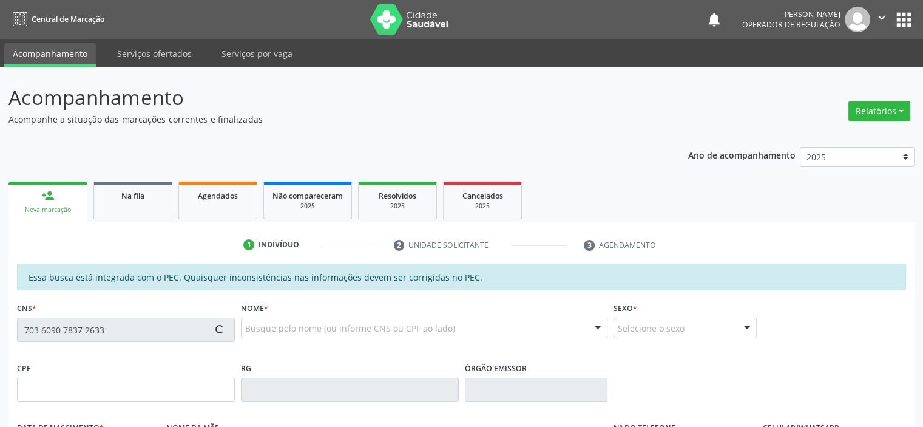
type input "(87) 98852-0406"
type input "S/N"
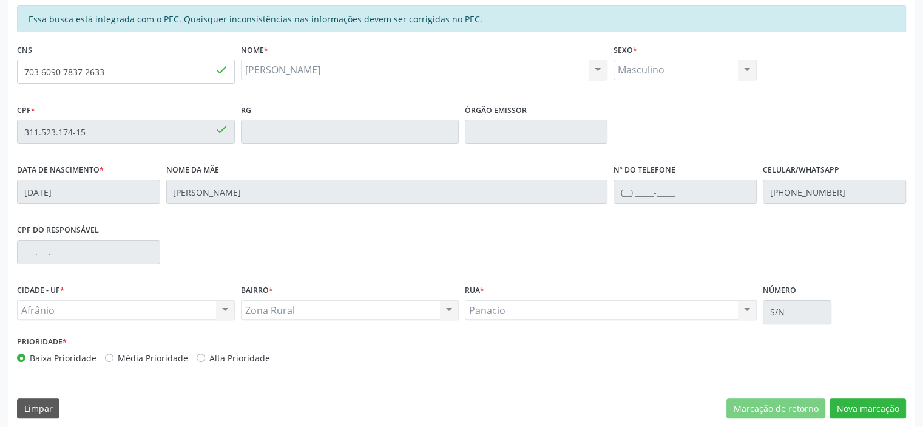
scroll to position [266, 0]
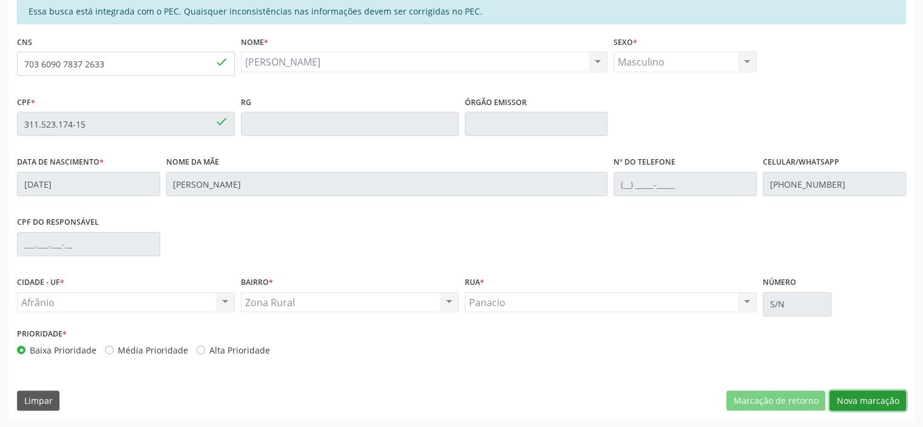
click at [858, 400] on button "Nova marcação" at bounding box center [867, 400] width 76 height 21
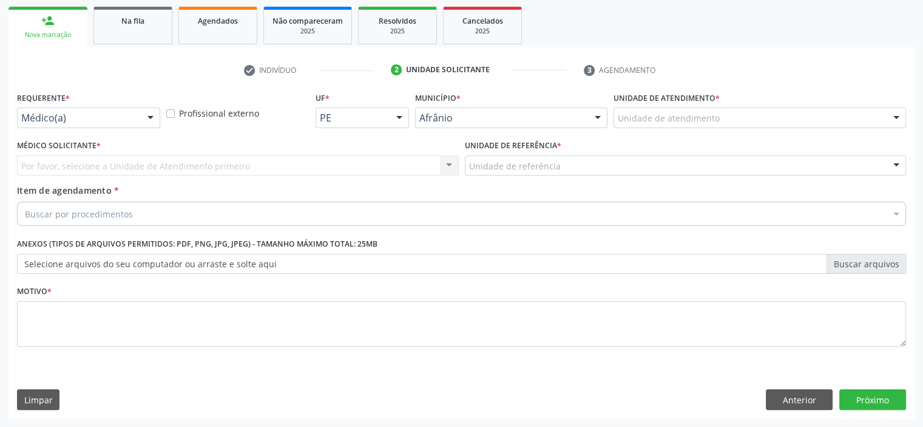
scroll to position [174, 0]
drag, startPoint x: 735, startPoint y: 113, endPoint x: 738, endPoint y: 120, distance: 7.7
click at [736, 113] on div "Unidade de atendimento" at bounding box center [759, 118] width 292 height 21
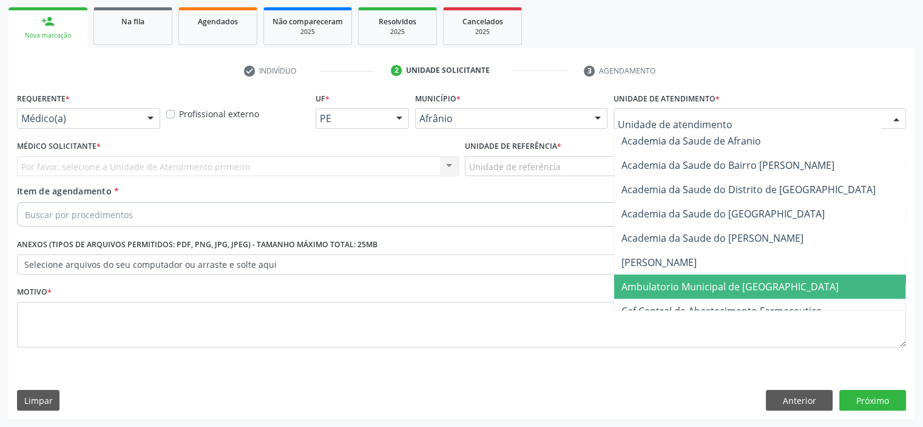
click at [704, 281] on span "Ambulatorio Municipal de [GEOGRAPHIC_DATA]" at bounding box center [729, 286] width 217 height 13
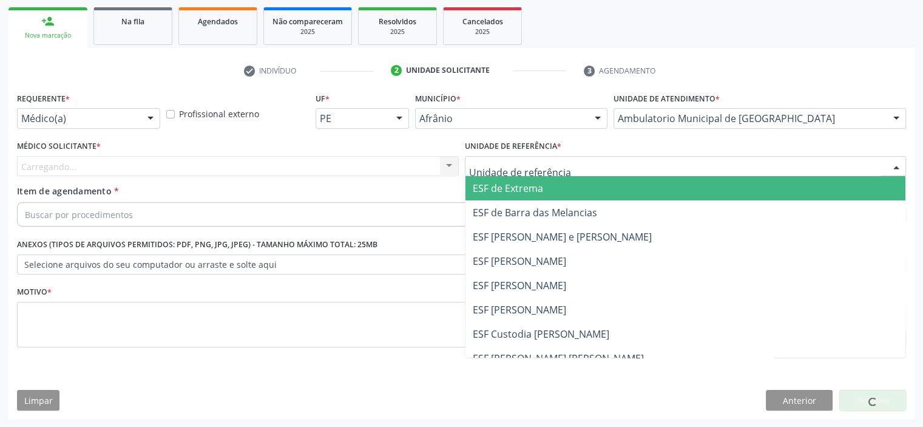
click at [542, 182] on span "ESF de Extrema" at bounding box center [685, 188] width 440 height 24
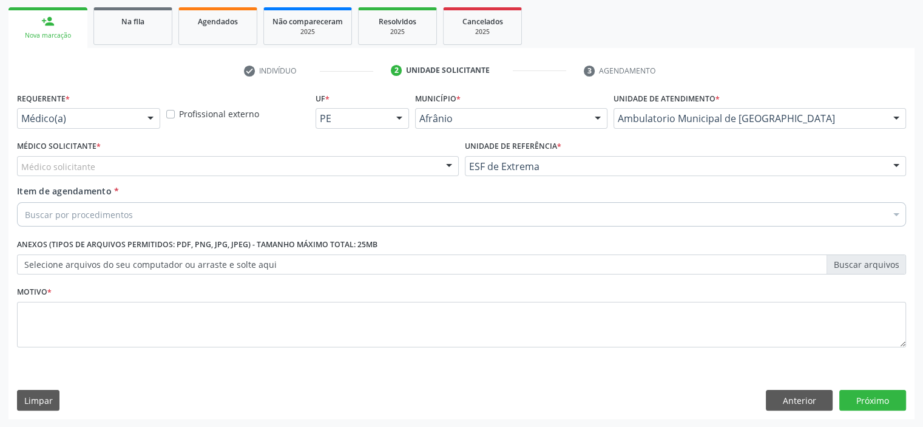
click at [444, 164] on div at bounding box center [449, 167] width 18 height 21
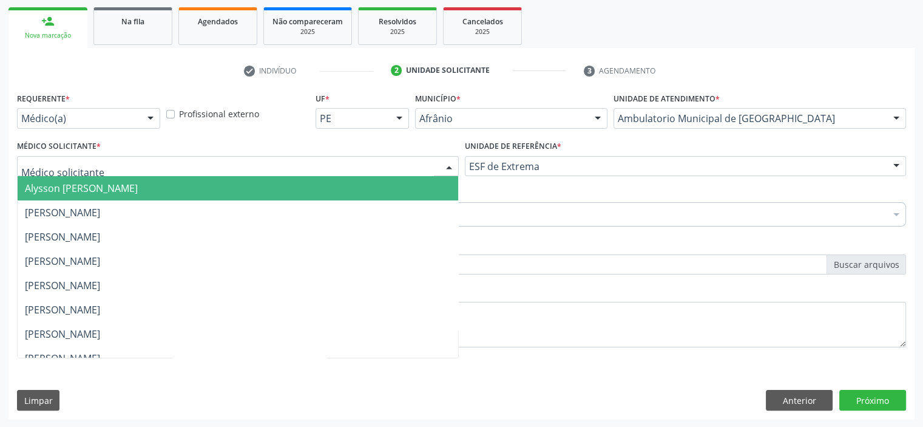
click at [409, 187] on span "Alysson [PERSON_NAME]" at bounding box center [238, 188] width 440 height 24
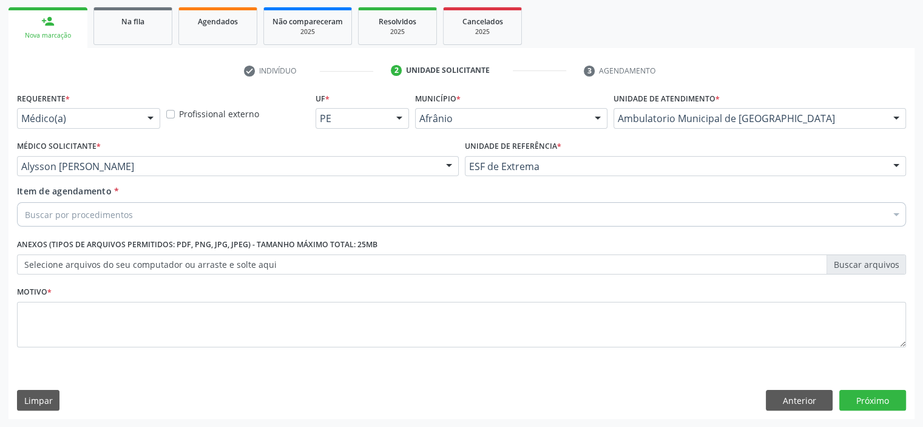
click at [317, 220] on div "Buscar por procedimentos" at bounding box center [461, 214] width 889 height 24
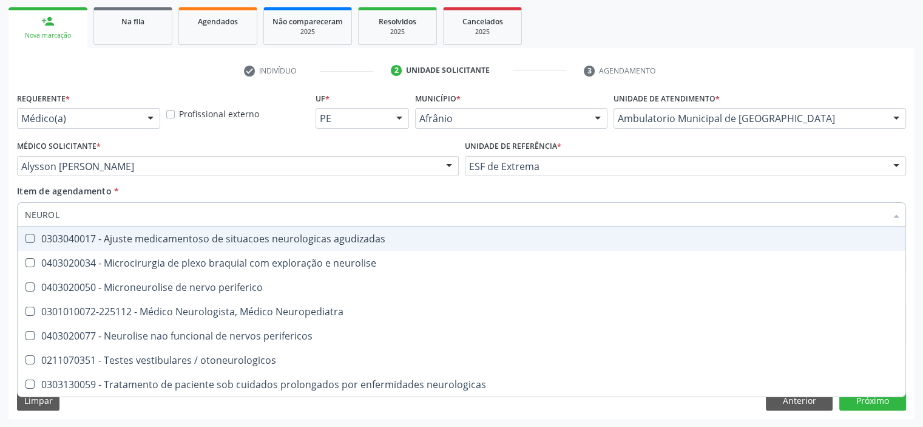
type input "NEUROLO"
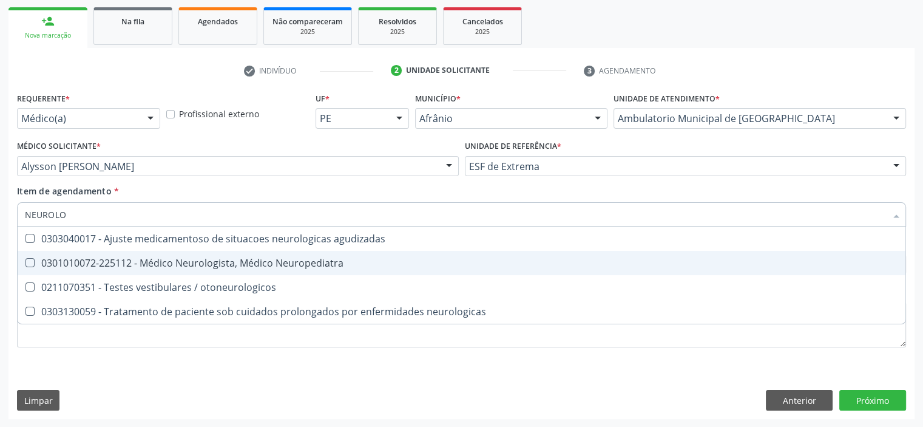
click at [314, 266] on div "0301010072-225112 - Médico Neurologista, Médico Neuropediatra" at bounding box center [461, 263] width 873 height 10
checkbox Neuropediatra "true"
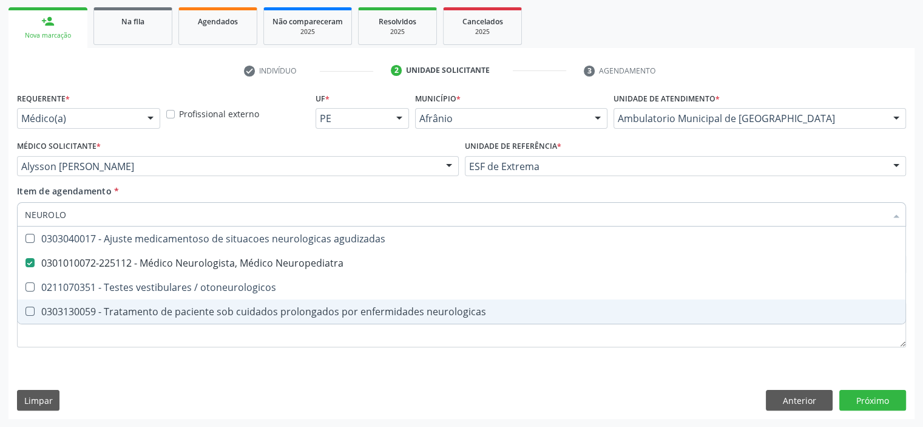
click at [288, 353] on div "Requerente * Médico(a) Médico(a) Enfermeiro(a) Paciente Nenhum resultado encont…" at bounding box center [461, 226] width 889 height 275
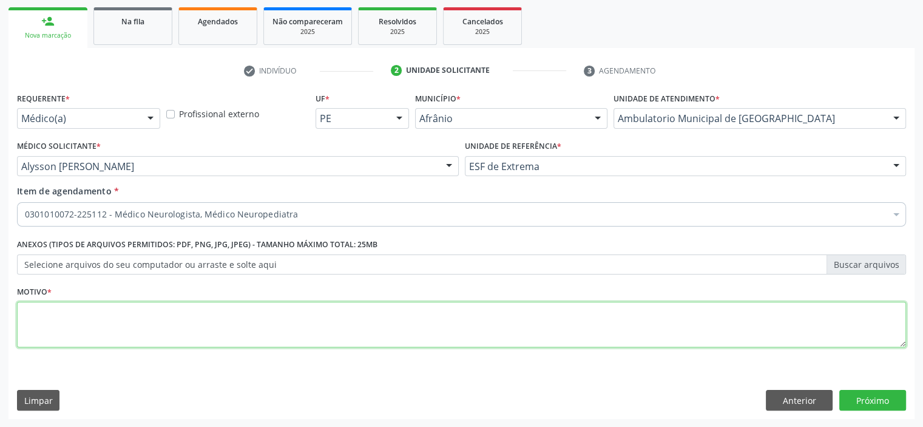
click at [260, 330] on textarea at bounding box center [461, 325] width 889 height 46
type textarea "ENCAMINHO AO NEUROLOGISTA"
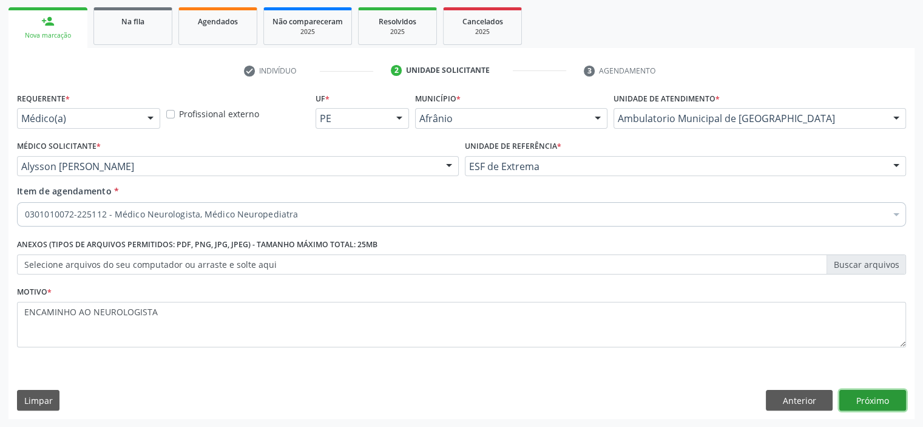
click at [871, 396] on button "Próximo" at bounding box center [872, 400] width 67 height 21
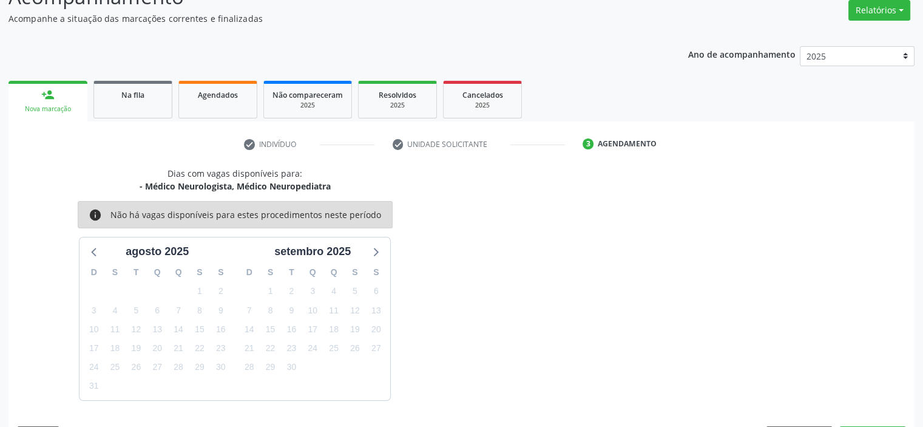
scroll to position [136, 0]
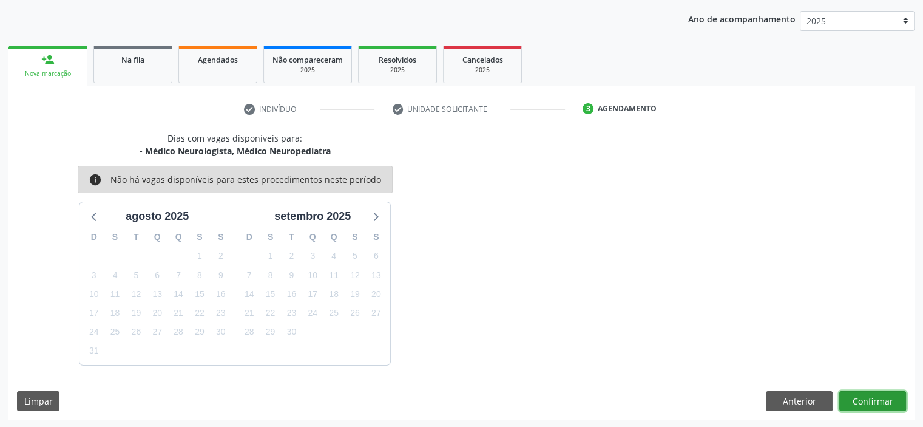
click at [869, 400] on button "Confirmar" at bounding box center [872, 401] width 67 height 21
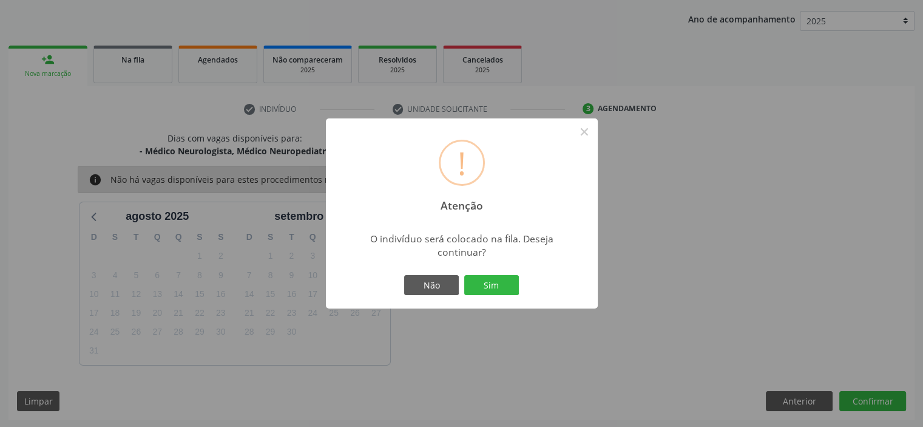
drag, startPoint x: 523, startPoint y: 283, endPoint x: 514, endPoint y: 284, distance: 9.2
click at [522, 283] on div "! Atenção × O indivíduo será colocado na fila. Deseja continuar? Não Sim" at bounding box center [462, 213] width 272 height 191
click at [488, 289] on button "Sim" at bounding box center [491, 285] width 55 height 21
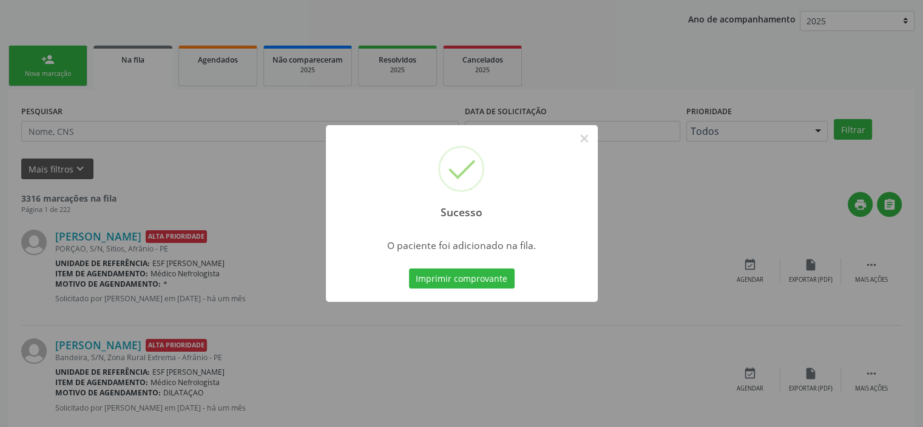
scroll to position [0, 0]
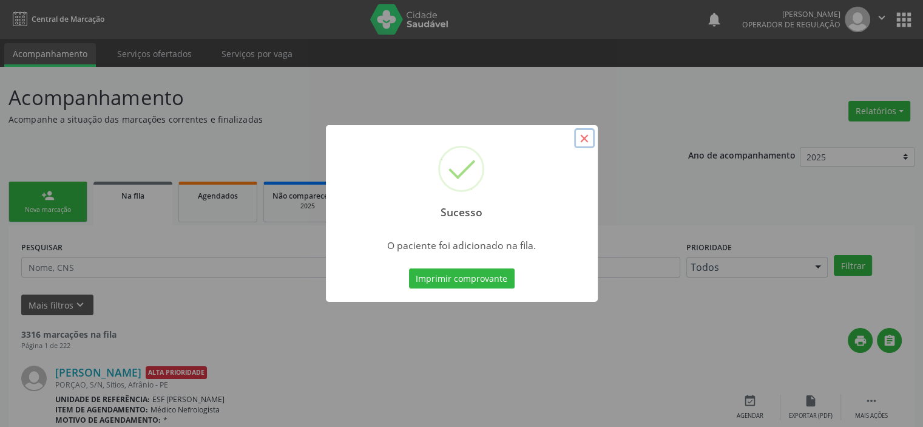
click at [585, 142] on button "×" at bounding box center [584, 138] width 21 height 21
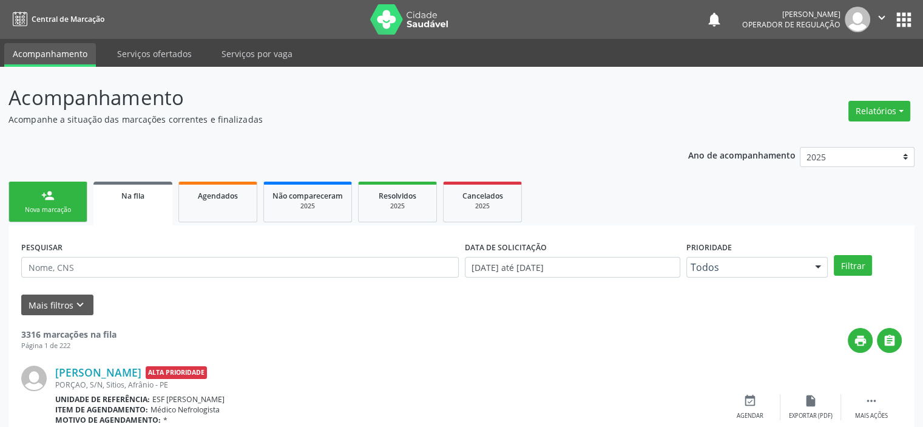
click at [58, 201] on link "person_add Nova marcação" at bounding box center [47, 201] width 79 height 41
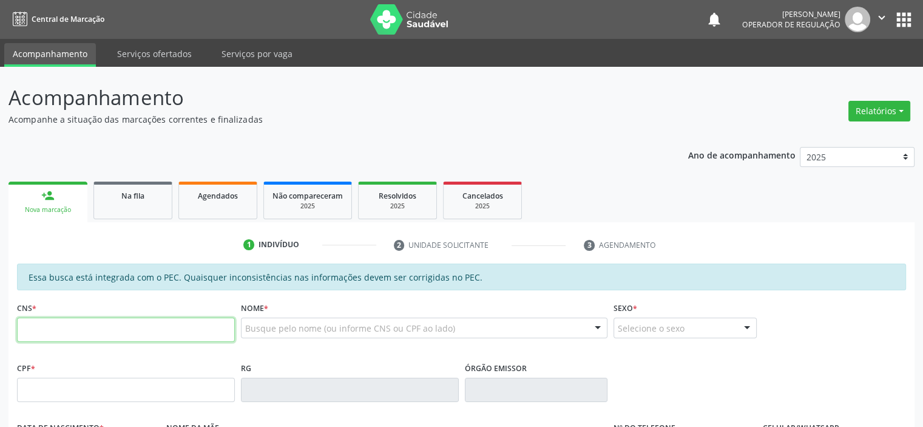
click at [109, 334] on input "text" at bounding box center [126, 329] width 218 height 24
type input "898 0034 4283 884"
drag, startPoint x: 121, startPoint y: 328, endPoint x: 0, endPoint y: 315, distance: 122.1
click at [0, 315] on div "Acompanhamento Acompanhe a situação das marcações correntes e finalizadas Relat…" at bounding box center [461, 380] width 923 height 626
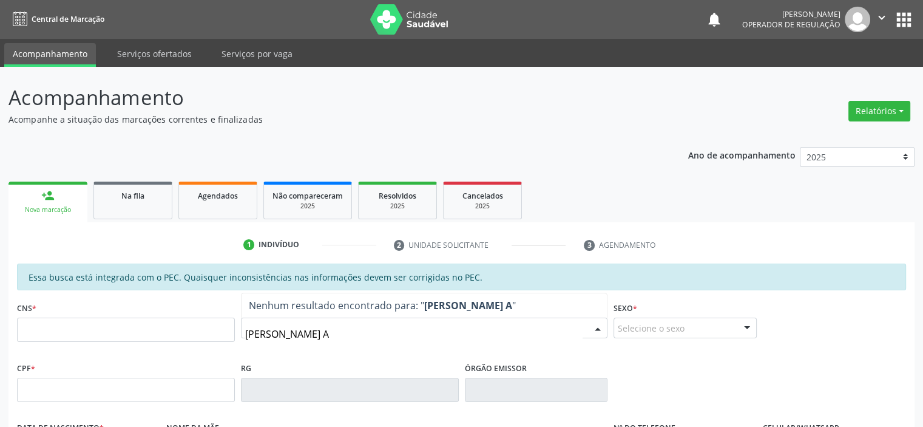
type input "LUZIA ANDRADE AL"
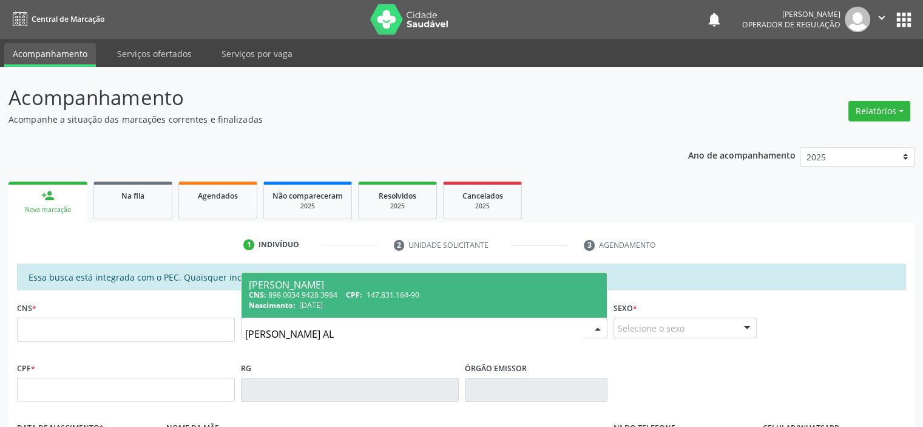
click at [356, 289] on span "CPF:" at bounding box center [354, 294] width 16 height 10
type input "898 0034 9428 3984"
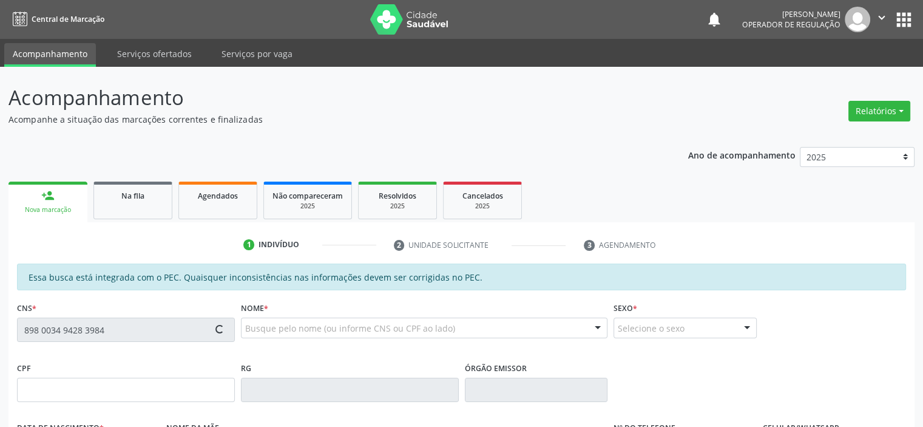
click at [0, 317] on div "Acompanhamento Acompanhe a situação das marcações correntes e finalizadas Relat…" at bounding box center [461, 380] width 923 height 626
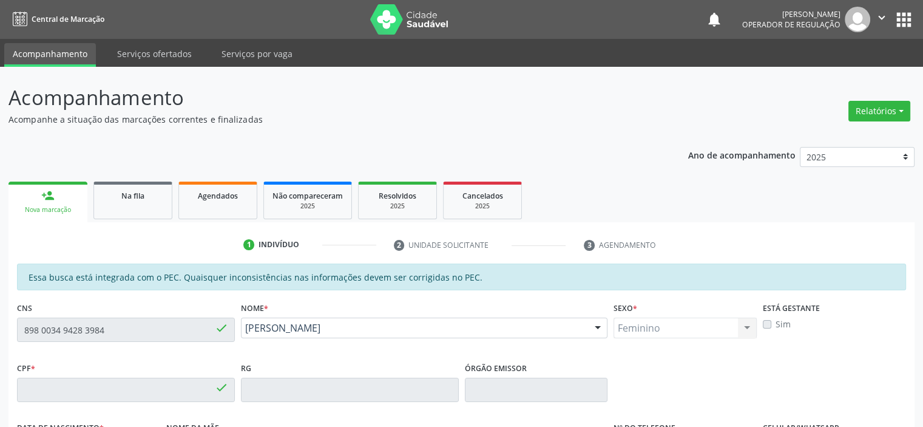
type input "147.831.164-90"
type input "13/12/2002"
type input "Izabel de Andrade Alves"
type input "(87) 98878-9635"
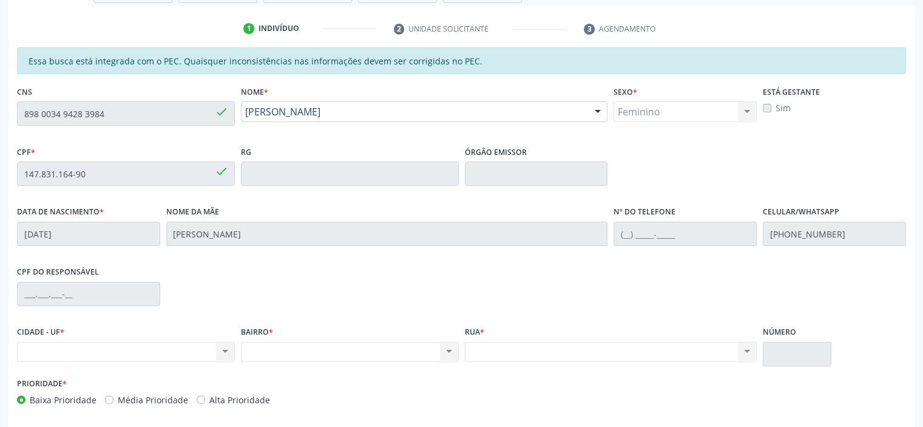
scroll to position [243, 0]
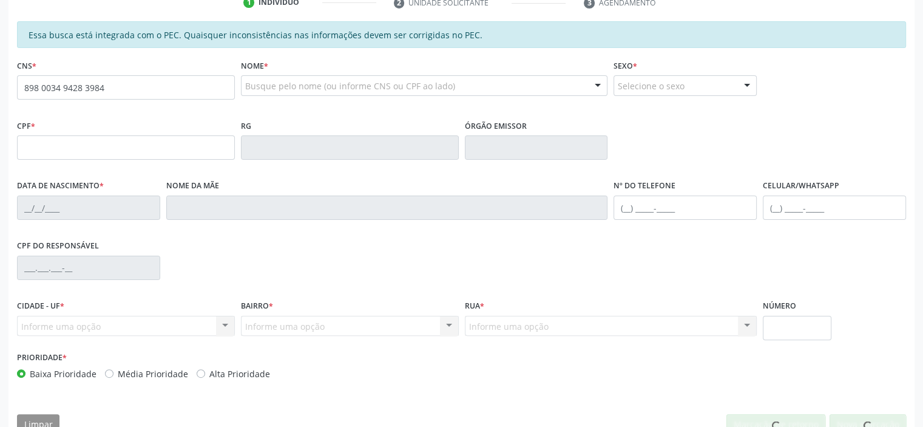
scroll to position [242, 0]
type input "898 0034 9428 3984"
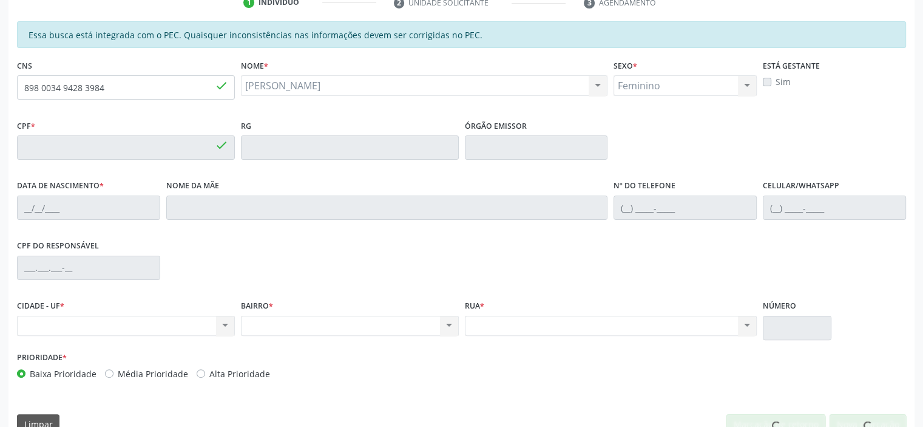
type input "147.831.164-90"
type input "[DATE]"
type input "Izabel de Andrade Alves"
type input "[PHONE_NUMBER]"
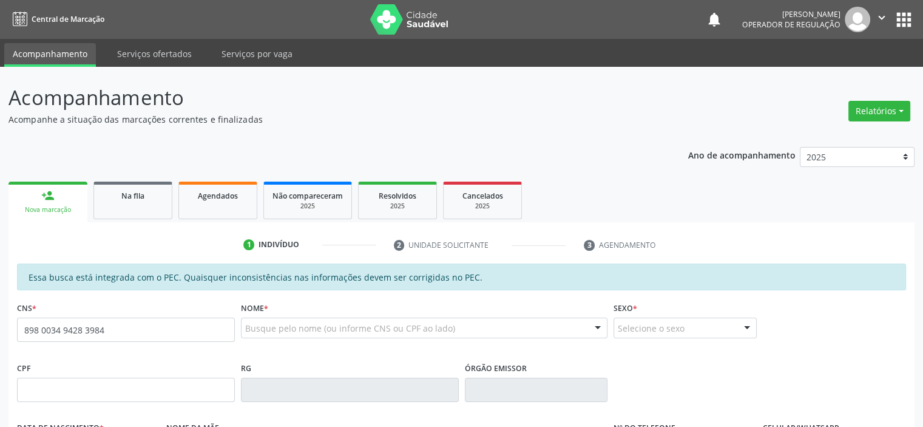
type input "898 0034 9428 3984"
type input "147.831.164-90"
type input "13/12/2002"
type input "Izabel de Andrade Alves"
type input "(87) 98878-9635"
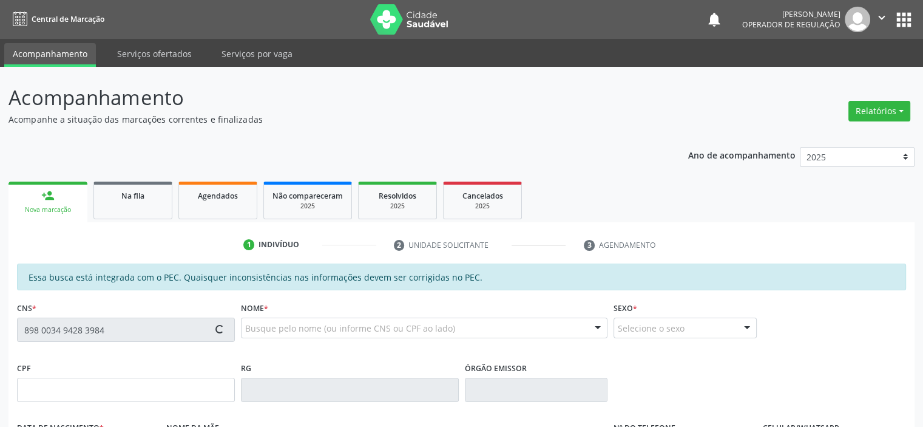
type input "S/N"
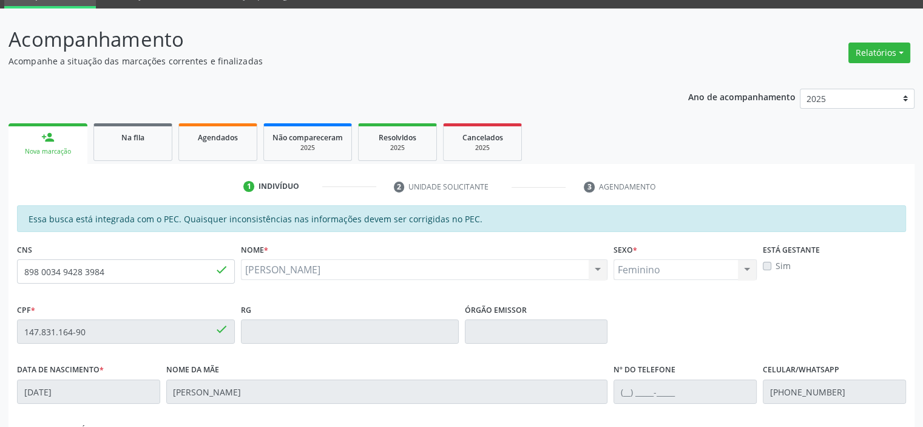
scroll to position [243, 0]
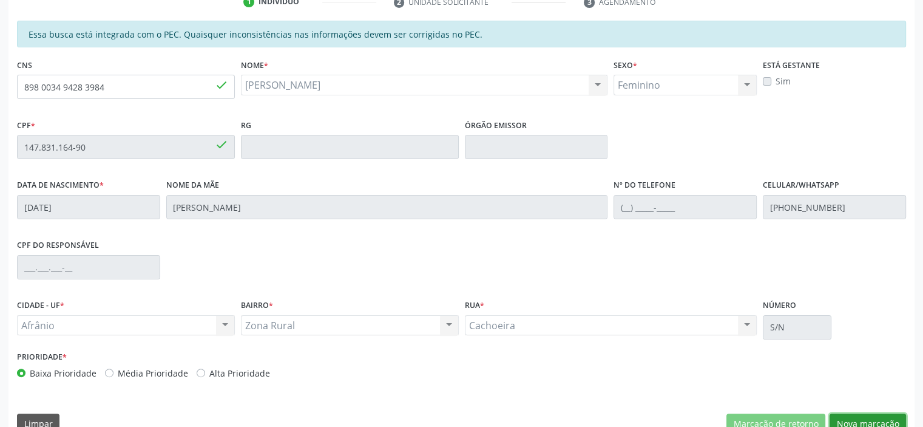
click at [871, 421] on button "Nova marcação" at bounding box center [867, 423] width 76 height 21
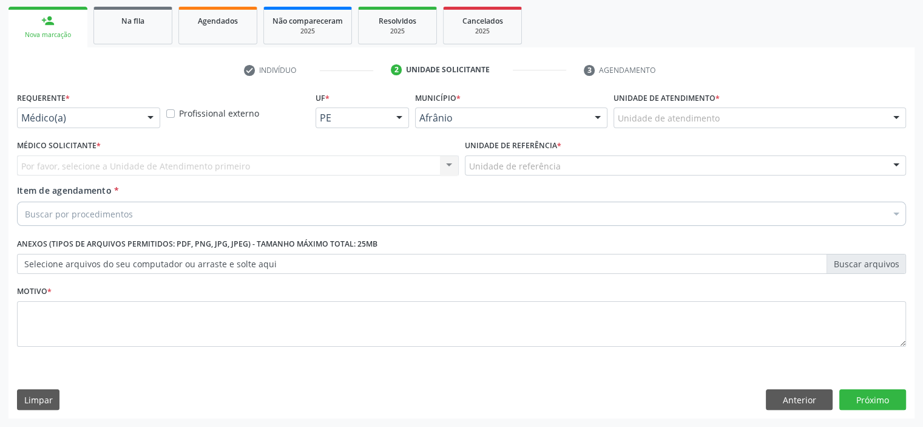
scroll to position [174, 0]
click at [837, 126] on div "Unidade de atendimento" at bounding box center [759, 118] width 292 height 21
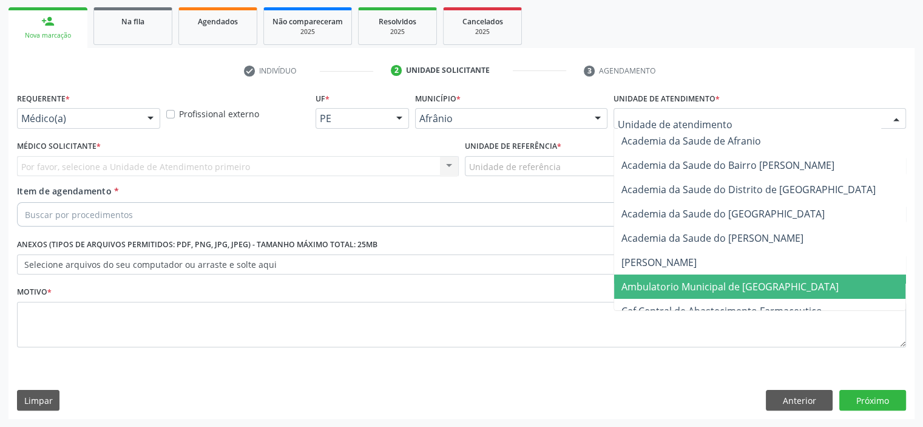
click at [757, 285] on span "Ambulatorio Municipal de [GEOGRAPHIC_DATA]" at bounding box center [729, 286] width 217 height 13
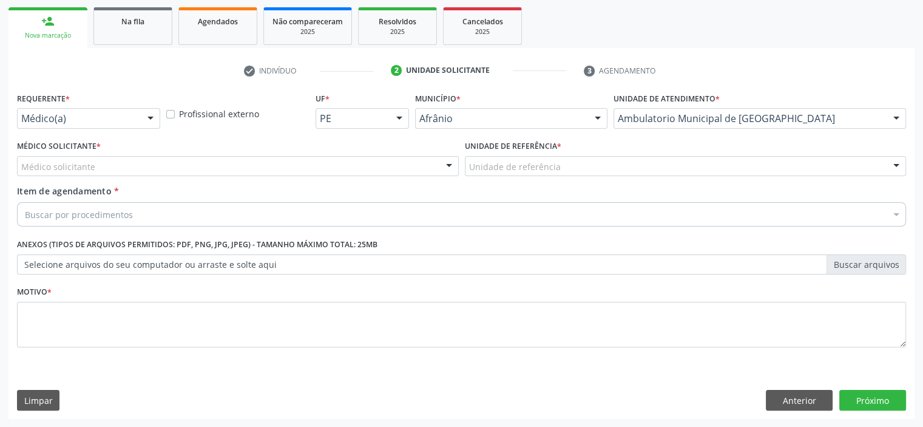
drag, startPoint x: 229, startPoint y: 153, endPoint x: 232, endPoint y: 160, distance: 7.3
click at [232, 158] on div "Médico Solicitante * Médico solicitante Alysson Rodrigo Ferreira Cavalcanti Bru…" at bounding box center [238, 156] width 442 height 39
click at [238, 172] on div at bounding box center [238, 166] width 442 height 21
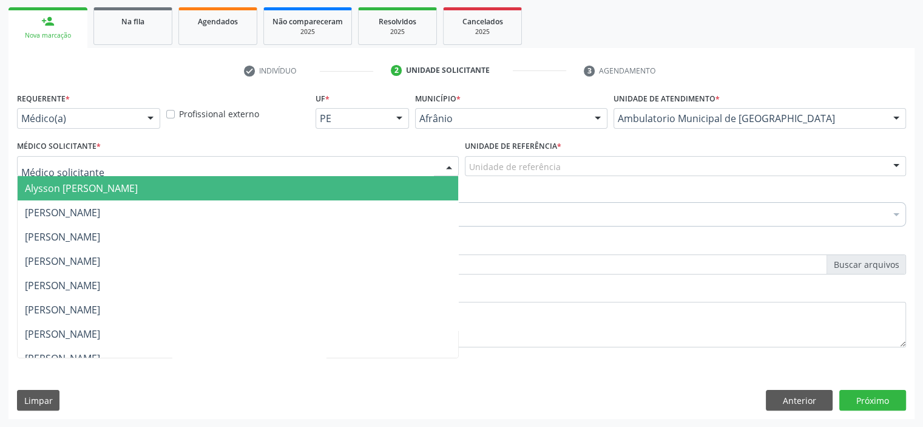
click at [242, 192] on span "Alysson [PERSON_NAME]" at bounding box center [238, 188] width 440 height 24
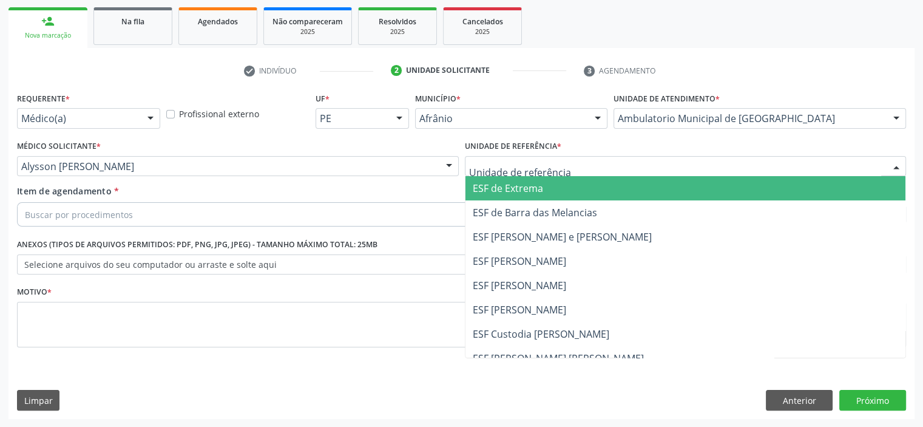
click at [485, 189] on span "ESF de Extrema" at bounding box center [508, 187] width 70 height 13
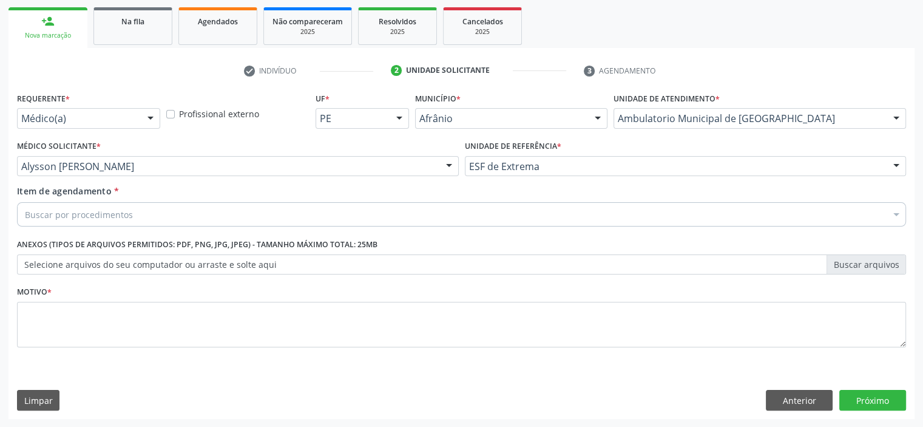
click at [225, 210] on div "Buscar por procedimentos" at bounding box center [461, 214] width 889 height 24
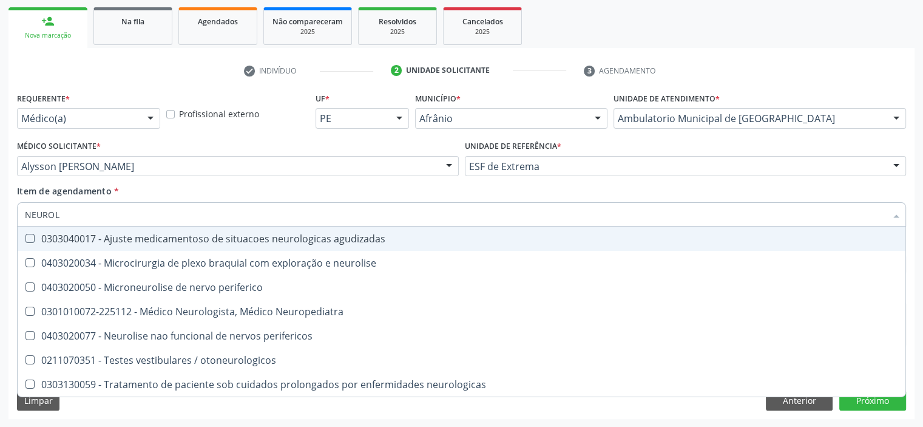
type input "NEUROLO"
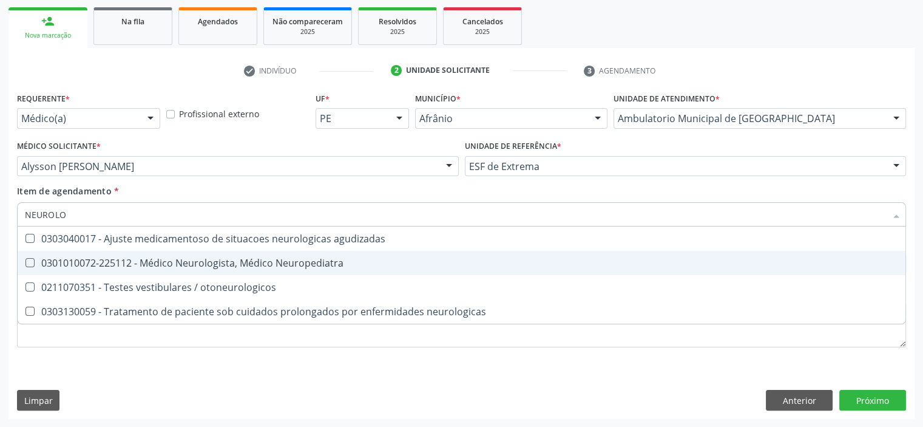
click at [240, 269] on span "0301010072-225112 - Médico Neurologista, Médico Neuropediatra" at bounding box center [462, 263] width 888 height 24
checkbox Neuropediatra "true"
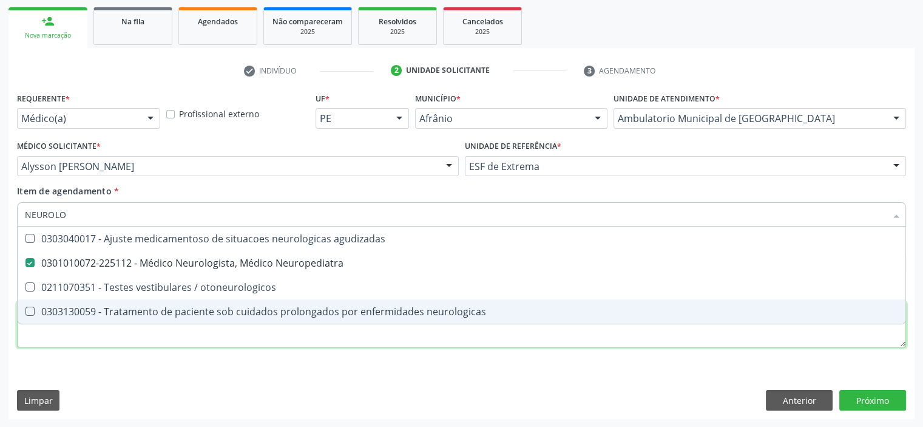
click at [336, 343] on div "Requerente * Médico(a) Médico(a) Enfermeiro(a) Paciente Nenhum resultado encont…" at bounding box center [461, 226] width 889 height 275
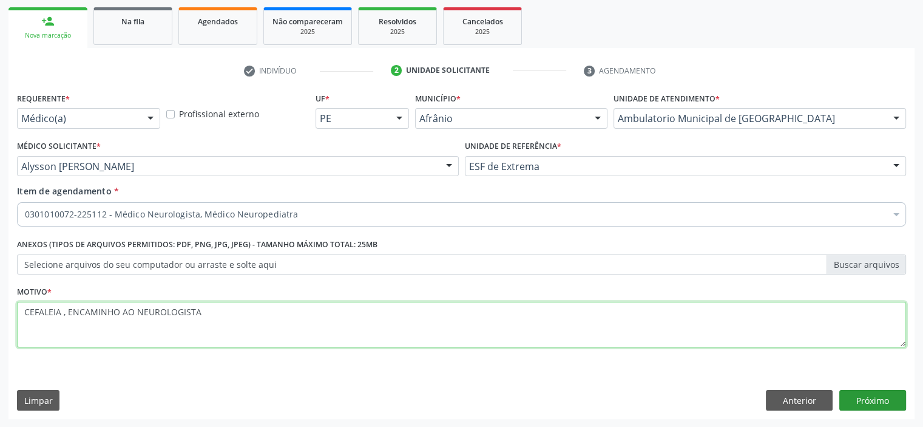
type textarea "CEFALEIA , ENCAMINHO AO NEUROLOGISTA"
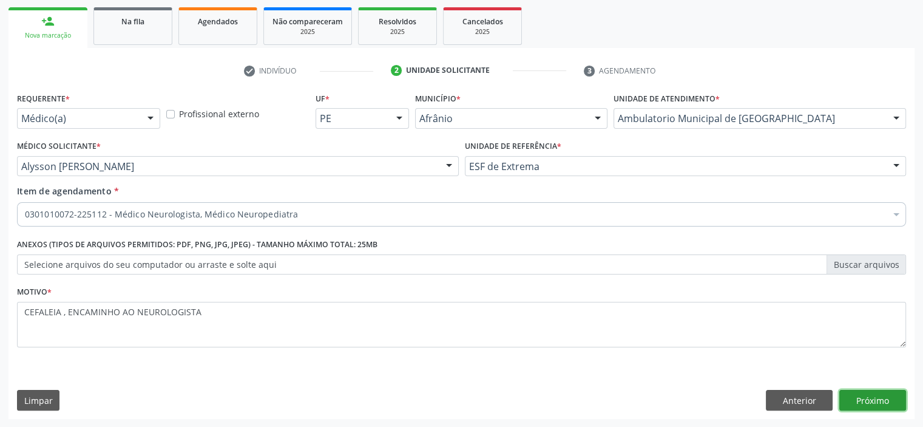
click at [888, 405] on button "Próximo" at bounding box center [872, 400] width 67 height 21
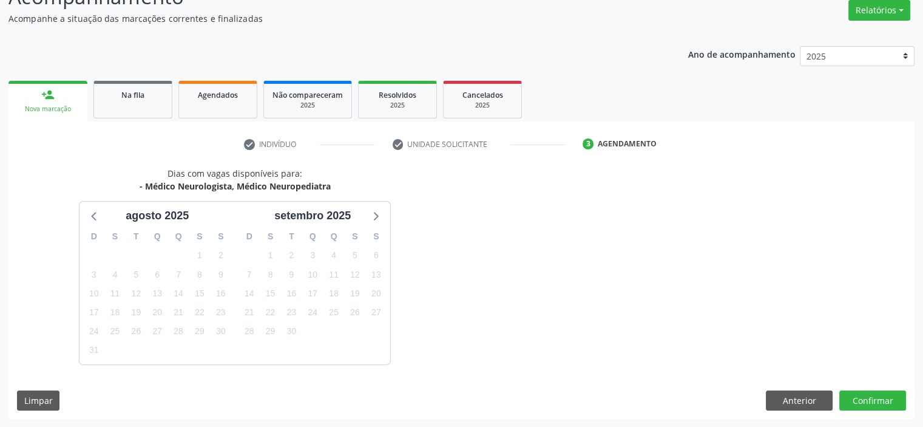
scroll to position [136, 0]
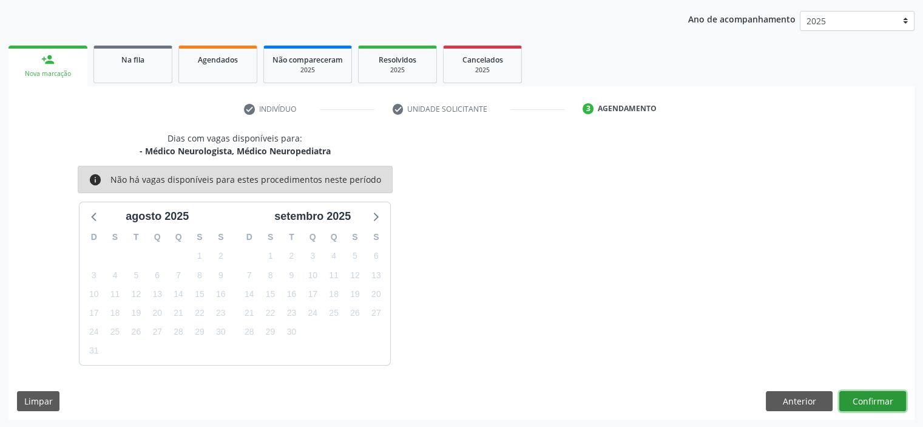
click at [883, 403] on button "Confirmar" at bounding box center [872, 401] width 67 height 21
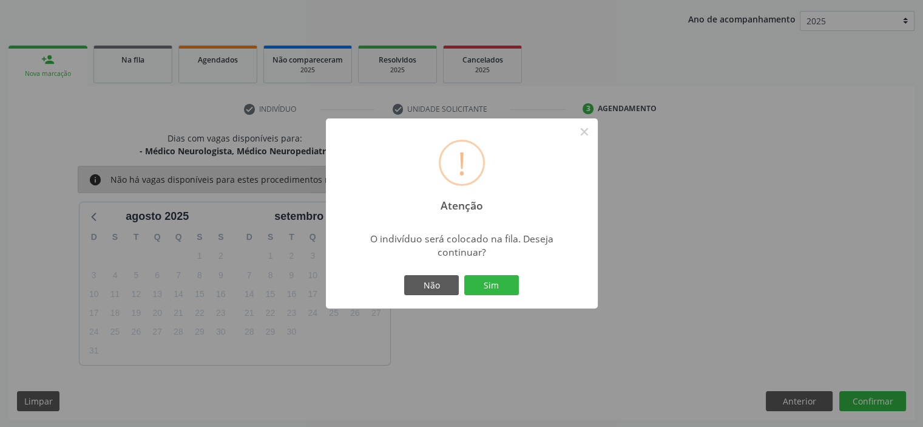
click at [464, 275] on button "Sim" at bounding box center [491, 285] width 55 height 21
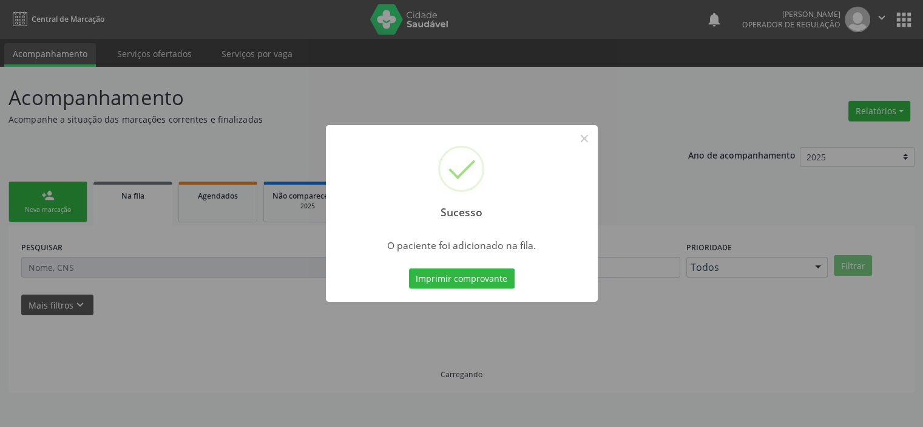
scroll to position [0, 0]
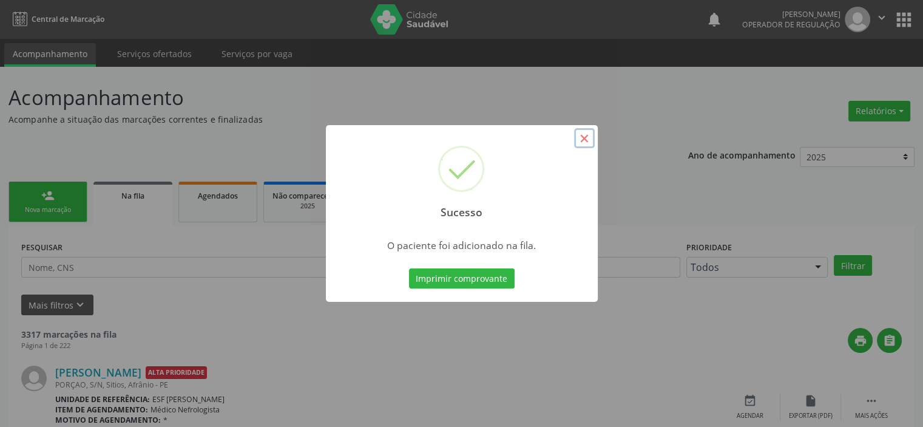
click at [587, 140] on button "×" at bounding box center [584, 138] width 21 height 21
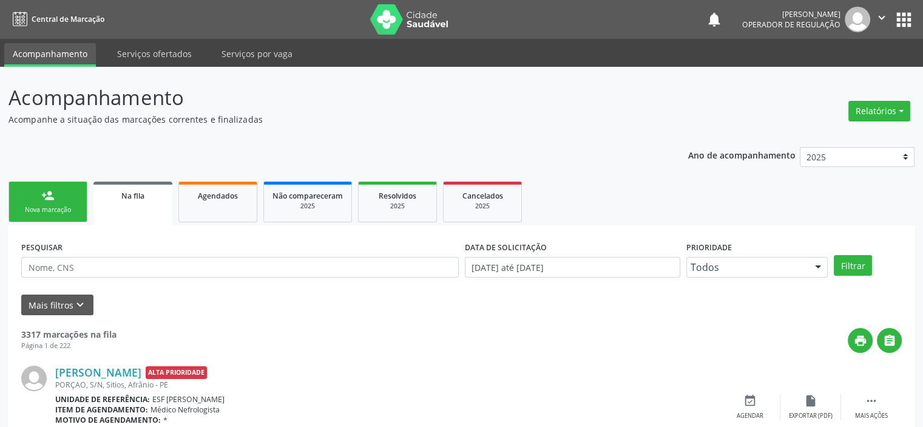
click at [53, 208] on div "Nova marcação" at bounding box center [48, 209] width 61 height 9
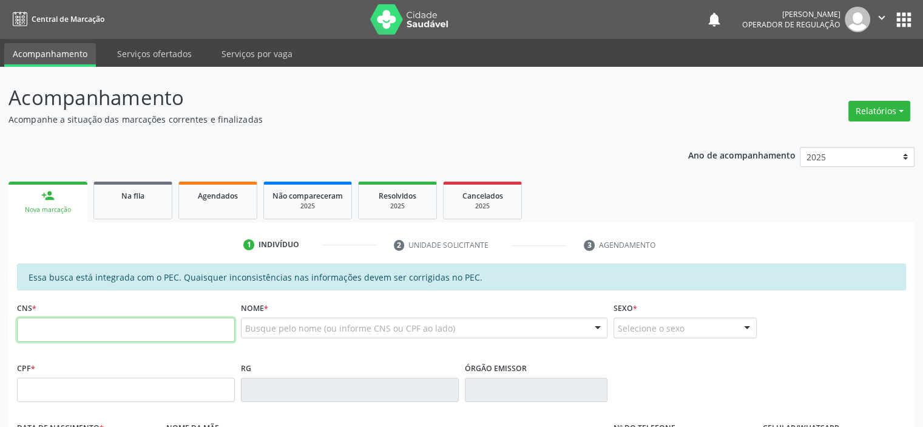
click at [139, 322] on input "text" at bounding box center [126, 329] width 218 height 24
type input "704 2022 4195 5383"
type input "133.490.144-96"
type input "[DATE]"
type input "[PERSON_NAME]"
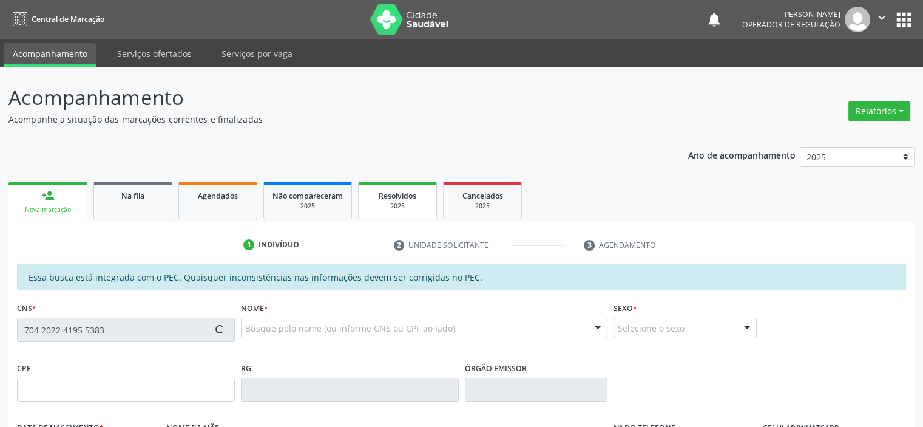
type input "[PHONE_NUMBER]"
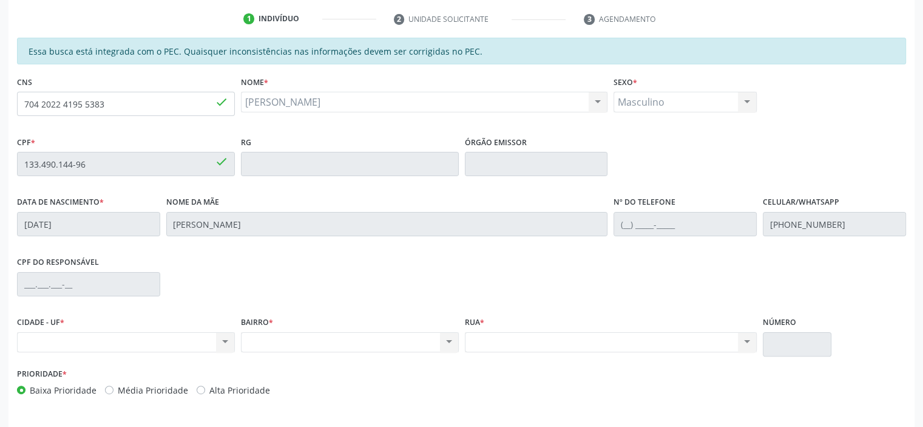
scroll to position [243, 0]
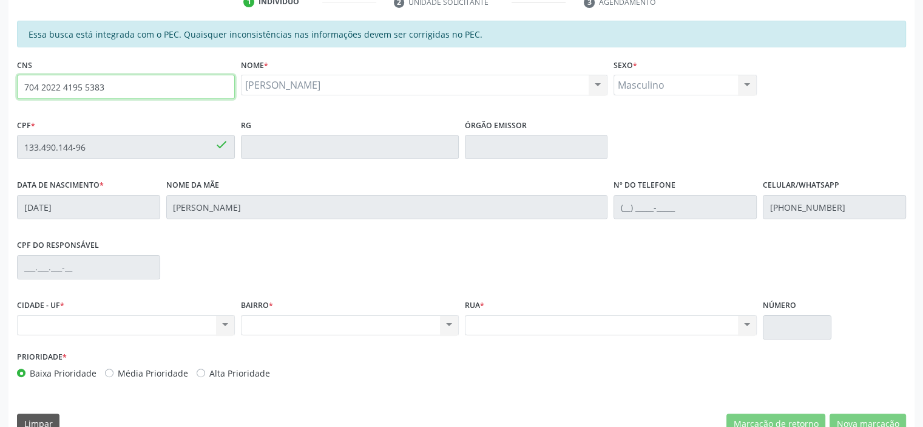
drag, startPoint x: 129, startPoint y: 88, endPoint x: 0, endPoint y: 72, distance: 129.6
click at [0, 72] on div "Acompanhamento Acompanhe a situação das marcações correntes e finalizadas Relat…" at bounding box center [461, 137] width 923 height 626
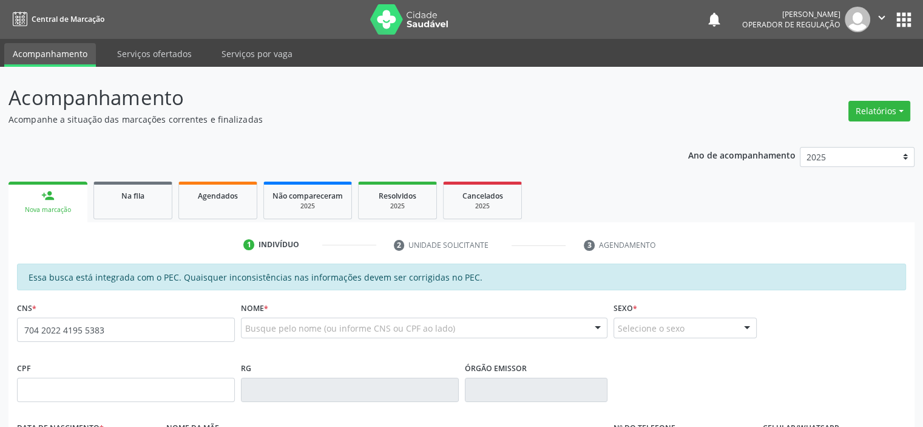
type input "704 2022 4195 5383"
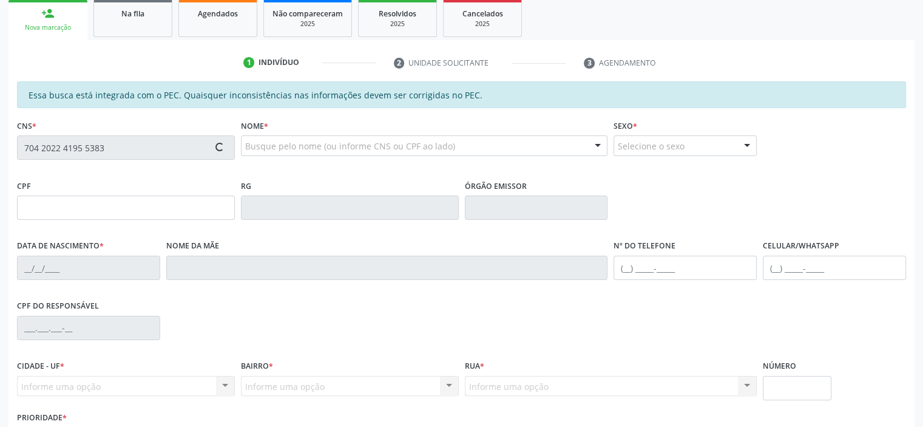
type input "133.490.144-96"
type input "[DATE]"
type input "[PERSON_NAME]"
type input "[PHONE_NUMBER]"
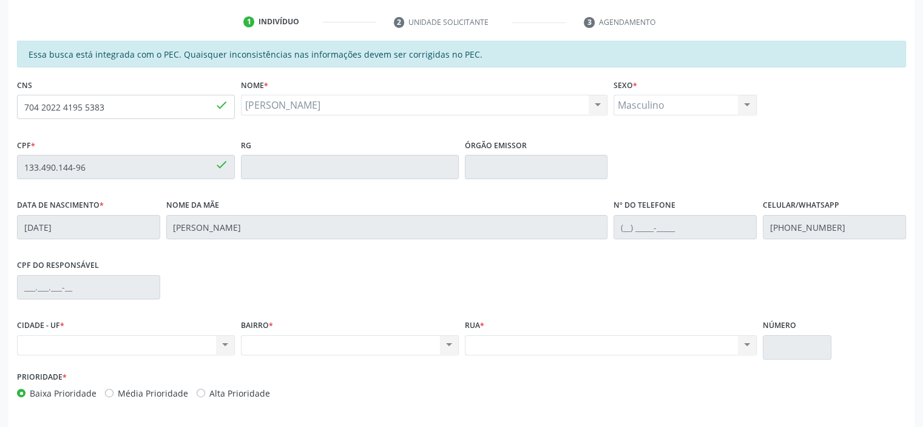
scroll to position [266, 0]
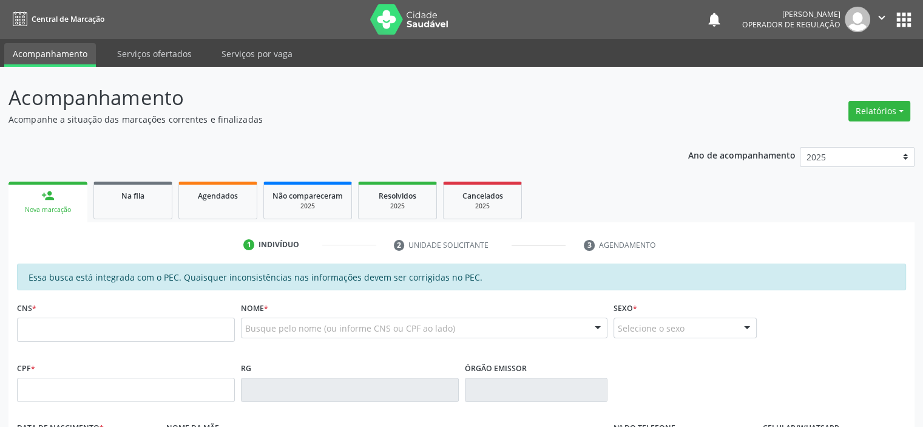
click at [53, 328] on input "text" at bounding box center [126, 329] width 218 height 24
type input "704 2022 4195 5383"
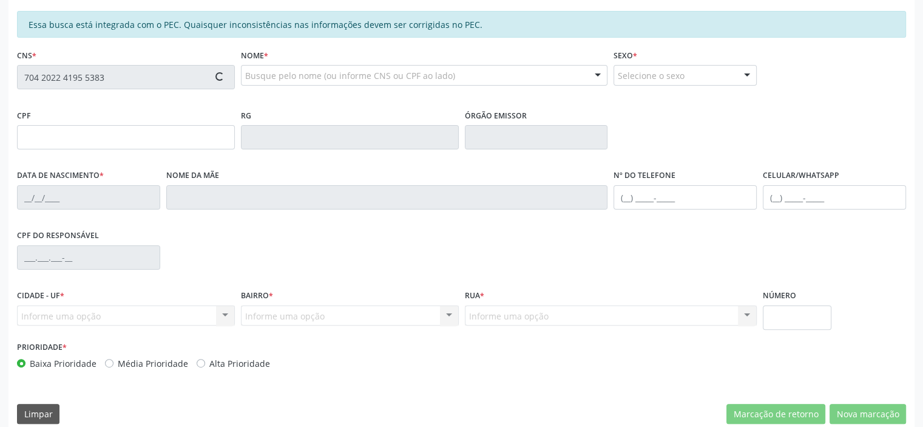
scroll to position [266, 0]
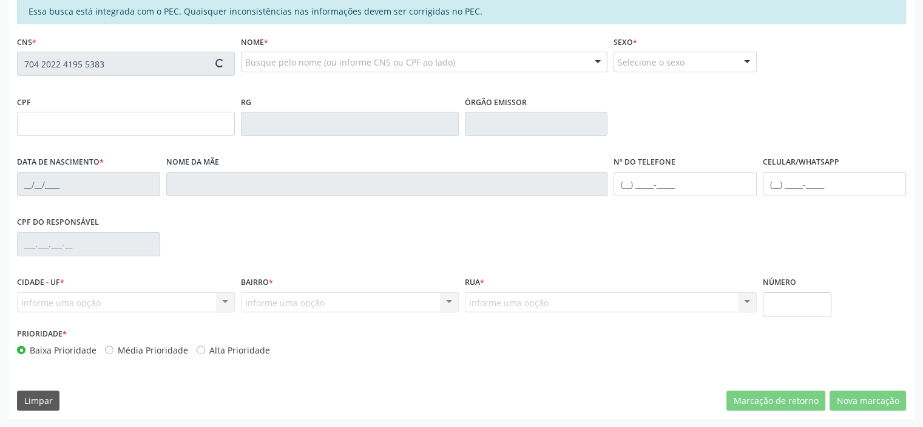
type input "133.490.144-96"
type input "[DATE]"
type input "[PERSON_NAME]"
type input "[PHONE_NUMBER]"
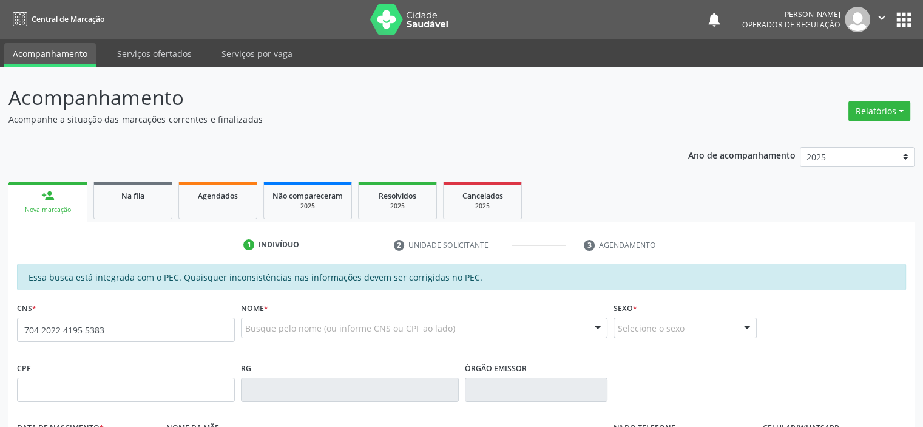
type input "704 2022 4195 5383"
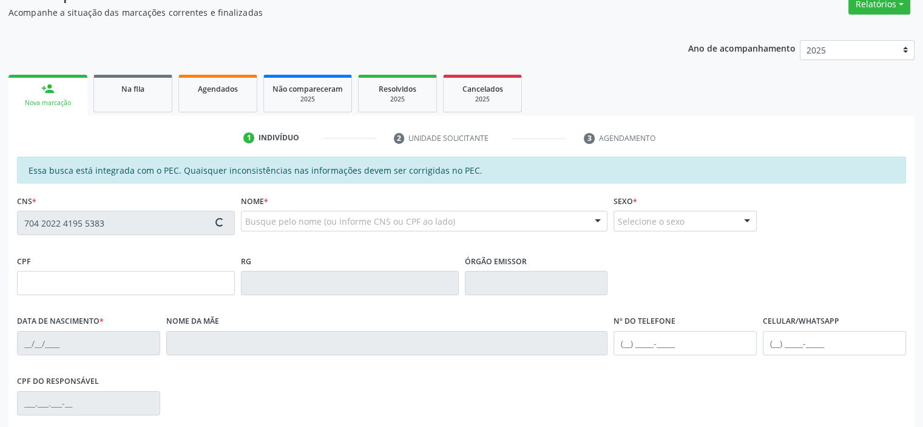
scroll to position [243, 0]
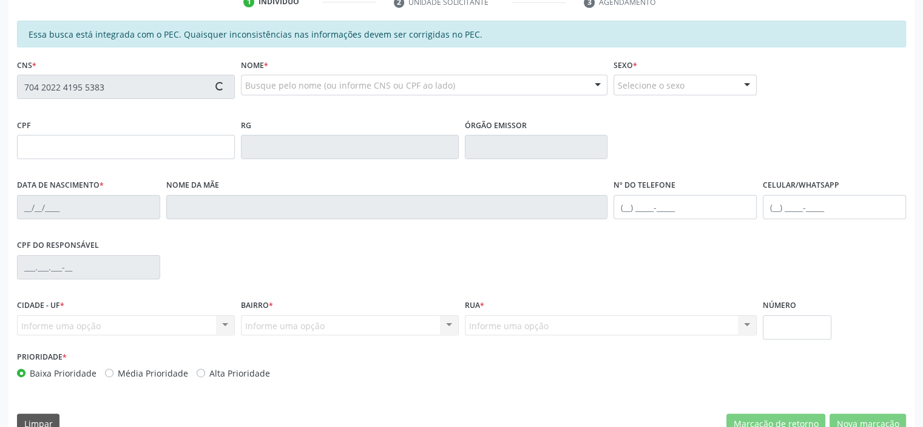
type input "133.490.144-96"
type input "[DATE]"
type input "[PERSON_NAME]"
type input "[PHONE_NUMBER]"
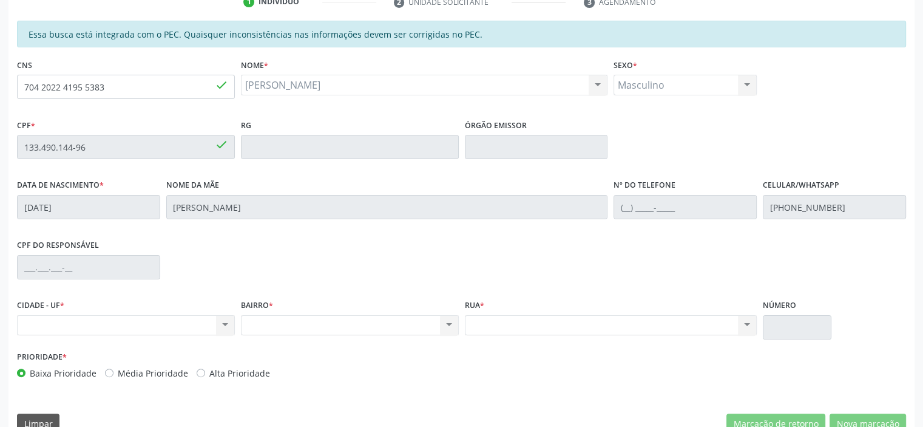
scroll to position [266, 0]
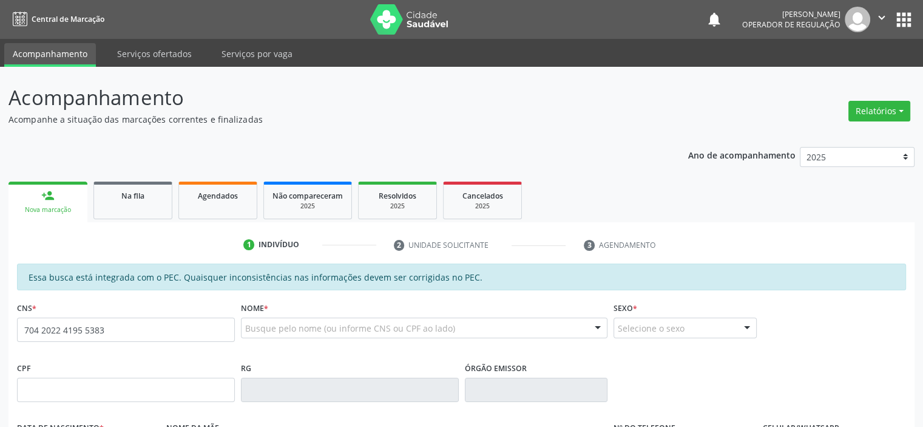
type input "704 2022 4195 5383"
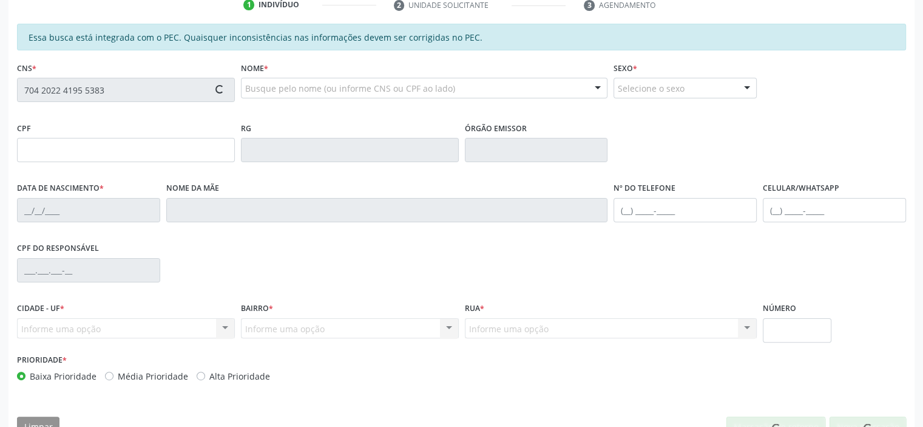
scroll to position [243, 0]
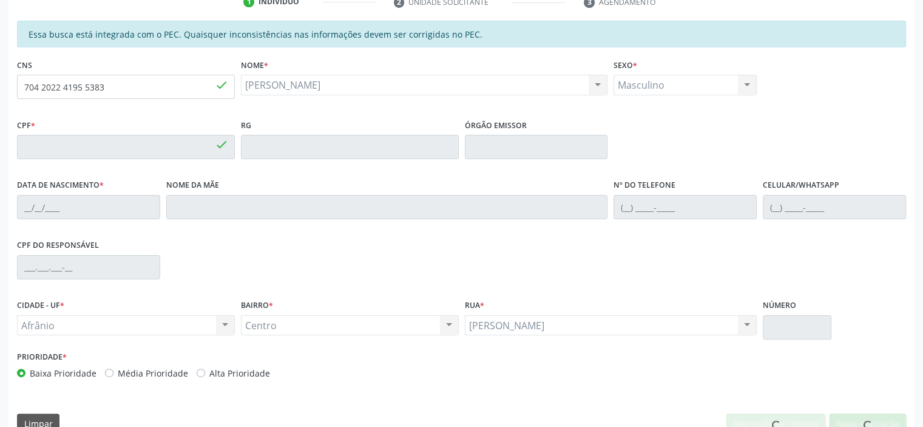
type input "133.490.144-96"
type input "[DATE]"
type input "[PERSON_NAME]"
type input "[PHONE_NUMBER]"
type input "S/N"
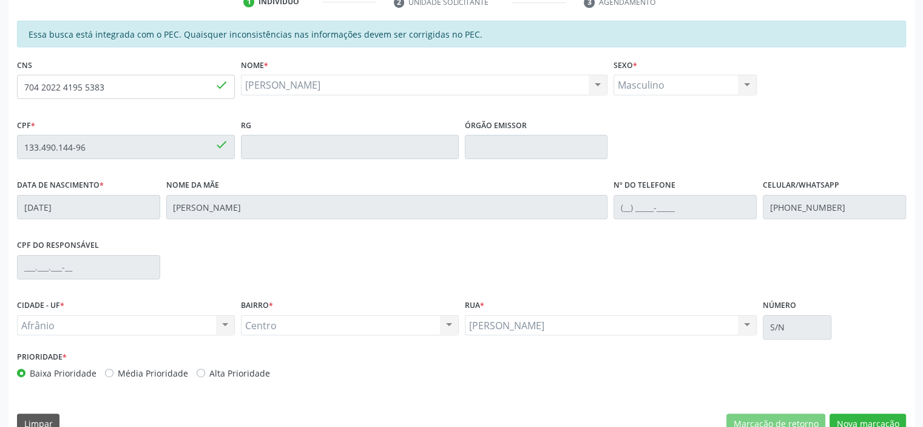
scroll to position [266, 0]
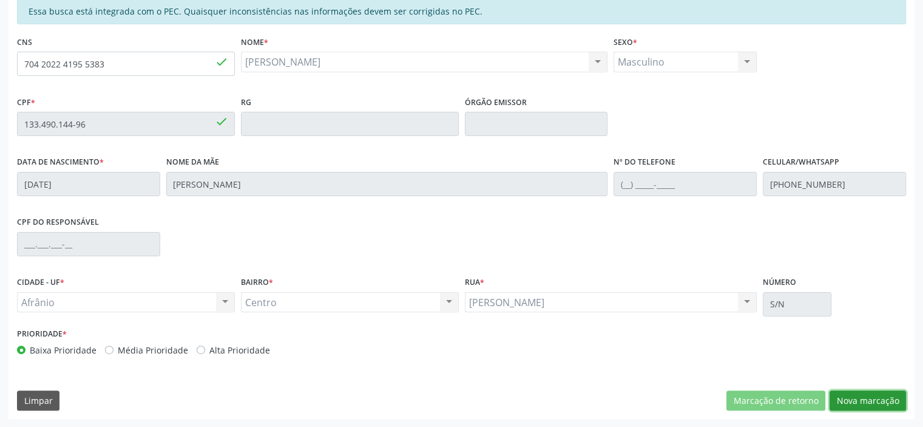
click at [845, 393] on button "Nova marcação" at bounding box center [867, 400] width 76 height 21
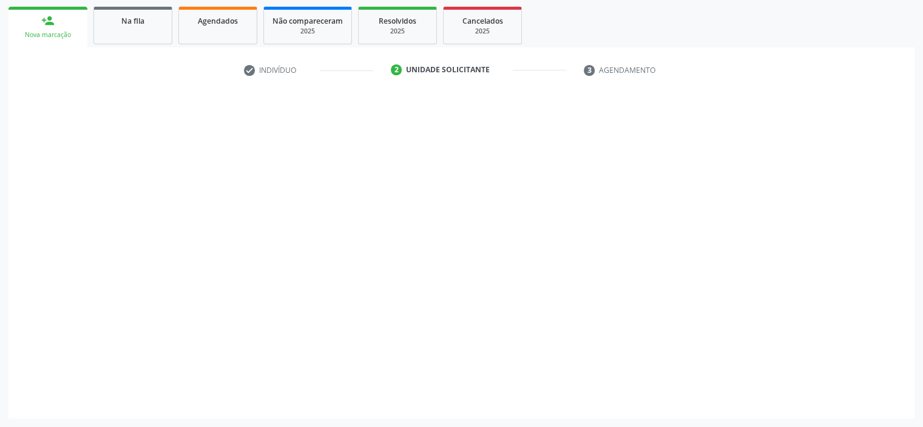
scroll to position [174, 0]
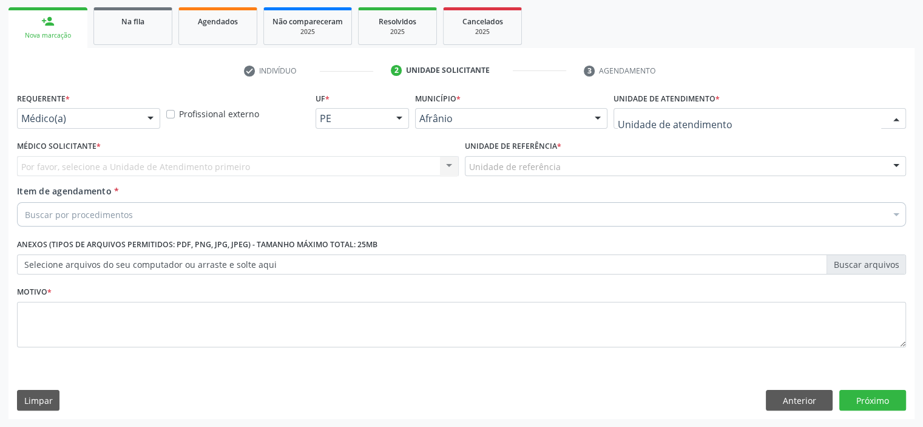
click at [865, 122] on div at bounding box center [759, 118] width 292 height 21
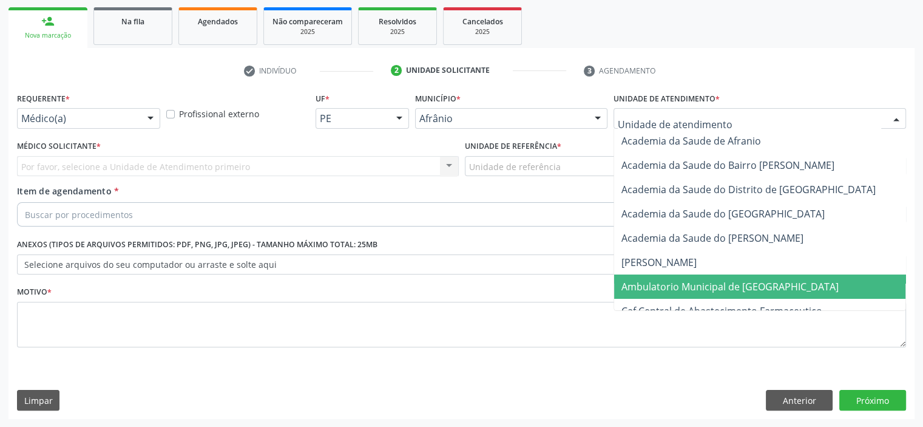
click at [795, 281] on span "Ambulatorio Municipal de [GEOGRAPHIC_DATA]" at bounding box center [762, 286] width 296 height 24
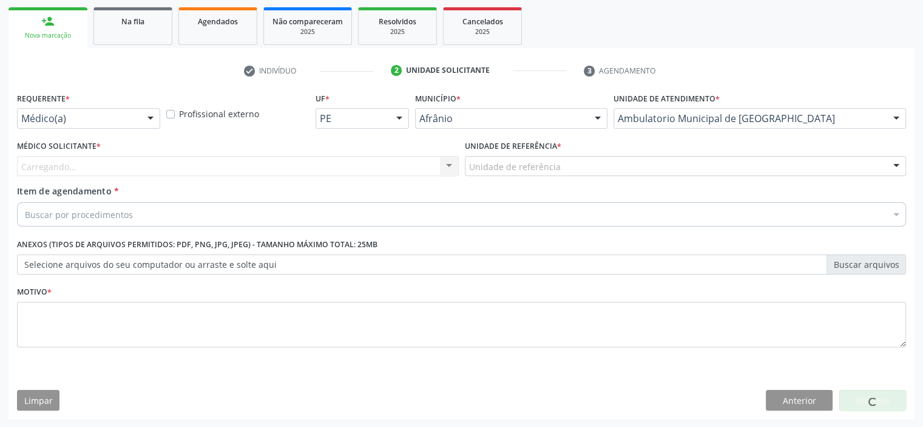
click at [633, 172] on div "Unidade de referência" at bounding box center [686, 166] width 442 height 21
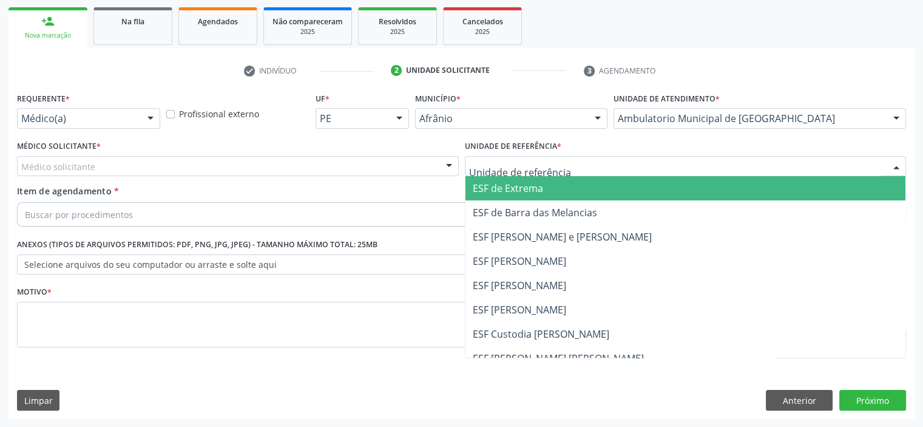
click at [536, 180] on span "ESF de Extrema" at bounding box center [685, 188] width 440 height 24
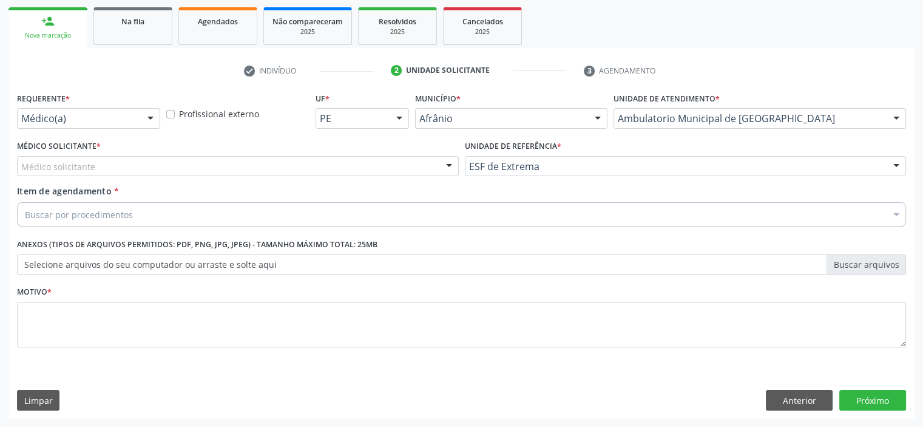
click at [428, 169] on div "Médico solicitante" at bounding box center [238, 166] width 442 height 21
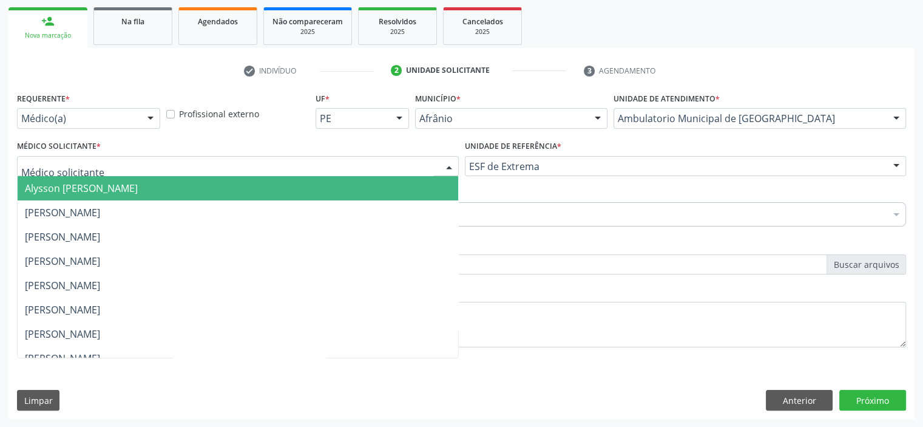
click at [416, 188] on span "Alysson [PERSON_NAME]" at bounding box center [238, 188] width 440 height 24
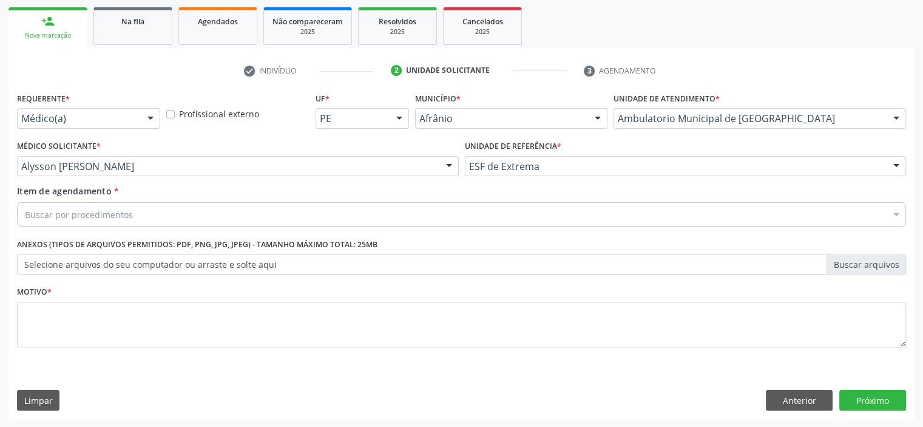
click at [289, 228] on div "Item de agendamento * Buscar por procedimentos Selecionar todos 0604320140 - Ab…" at bounding box center [461, 207] width 895 height 47
click at [294, 217] on div "Buscar por procedimentos" at bounding box center [461, 214] width 889 height 24
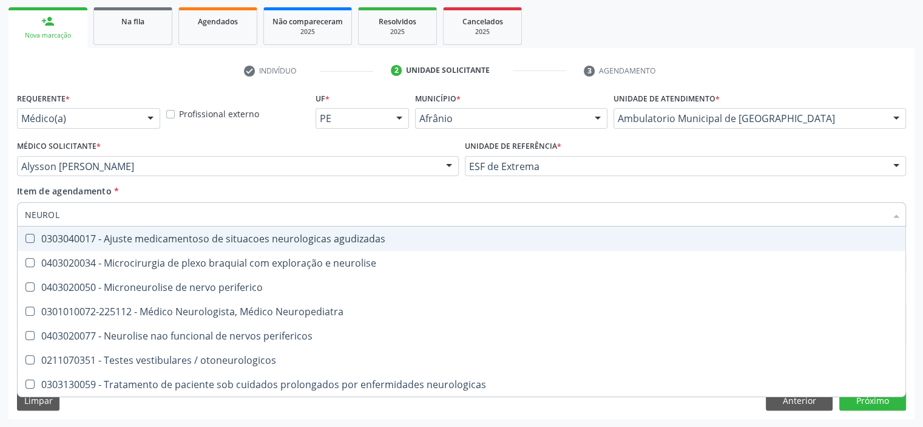
type input "NEUROLO"
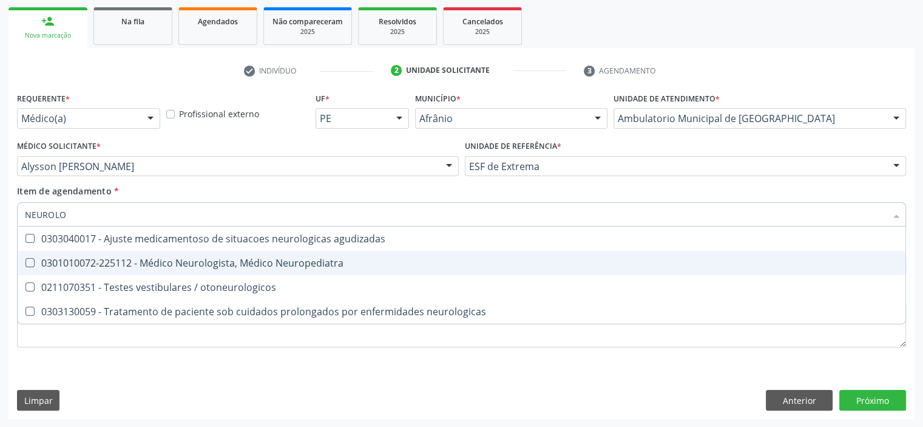
click at [360, 266] on div "0301010072-225112 - Médico Neurologista, Médico Neuropediatra" at bounding box center [461, 263] width 873 height 10
checkbox Neuropediatra "true"
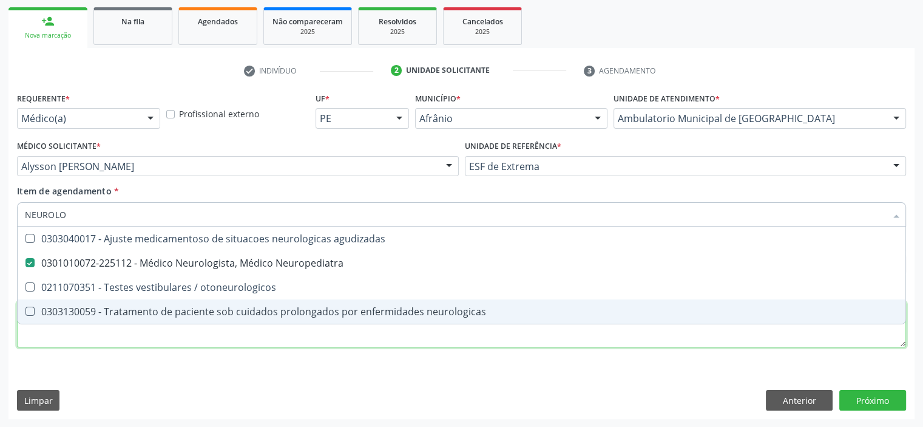
click at [316, 345] on div "Requerente * Médico(a) Médico(a) Enfermeiro(a) Paciente Nenhum resultado encont…" at bounding box center [461, 226] width 889 height 275
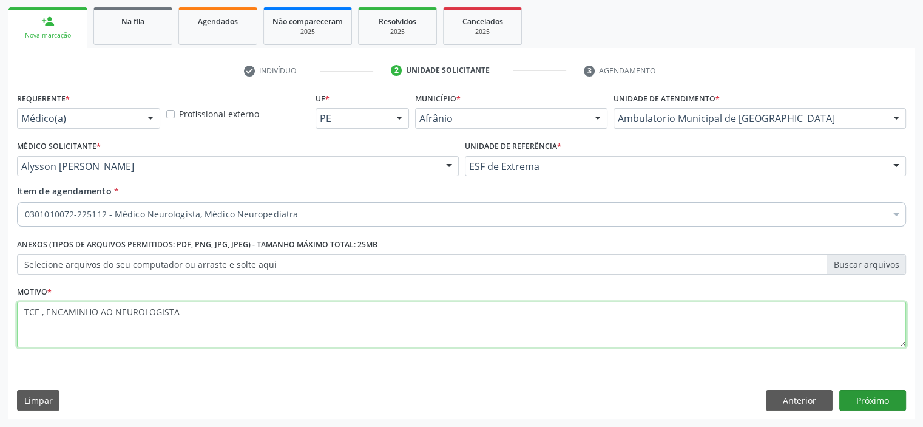
type textarea "TCE , ENCAMINHO AO NEUROLOGISTA"
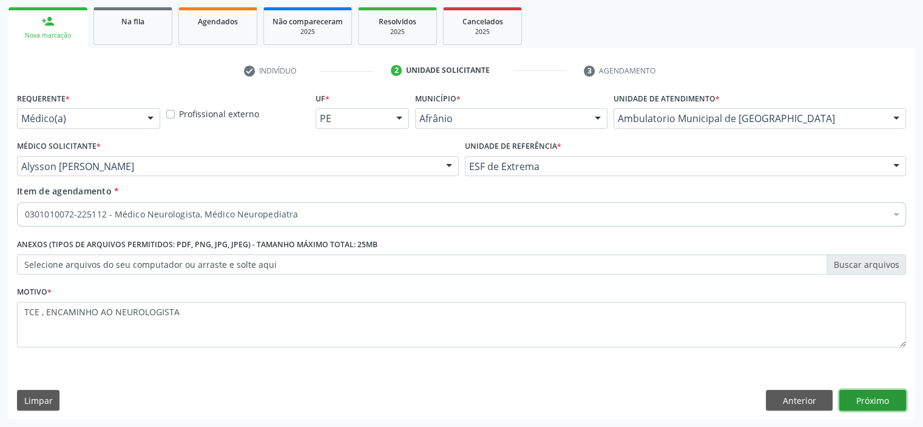
click at [872, 395] on button "Próximo" at bounding box center [872, 400] width 67 height 21
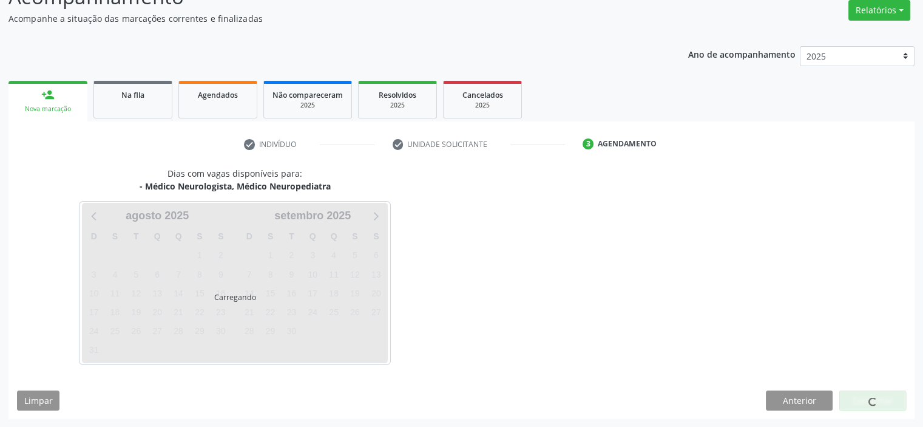
scroll to position [136, 0]
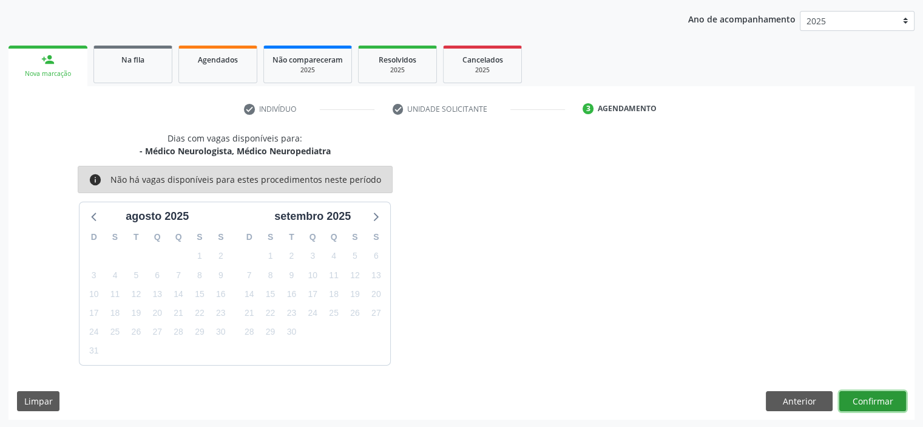
click at [872, 402] on button "Confirmar" at bounding box center [872, 401] width 67 height 21
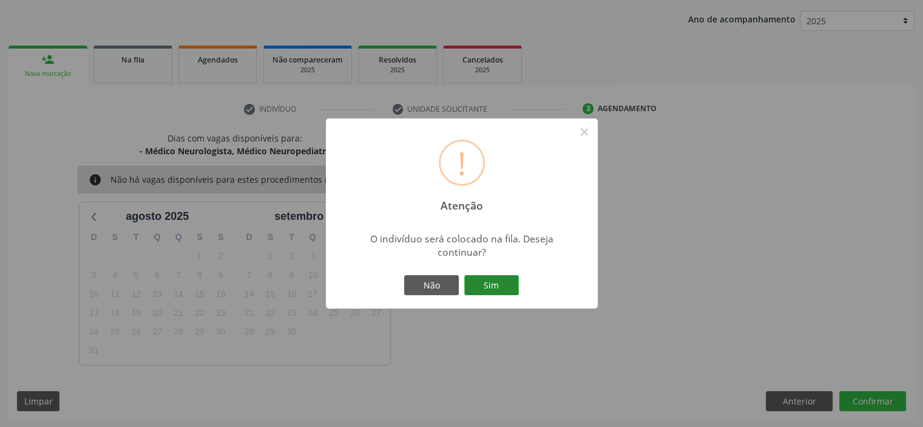
click at [487, 280] on button "Sim" at bounding box center [491, 285] width 55 height 21
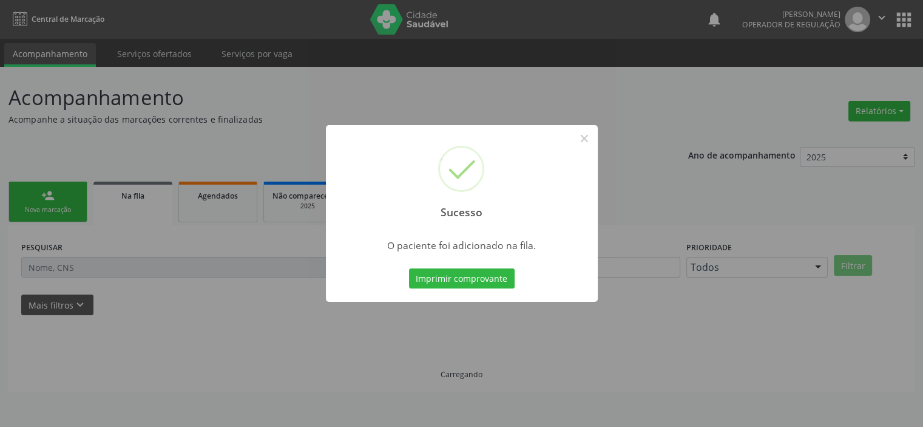
scroll to position [0, 0]
click at [588, 141] on button "×" at bounding box center [588, 138] width 21 height 21
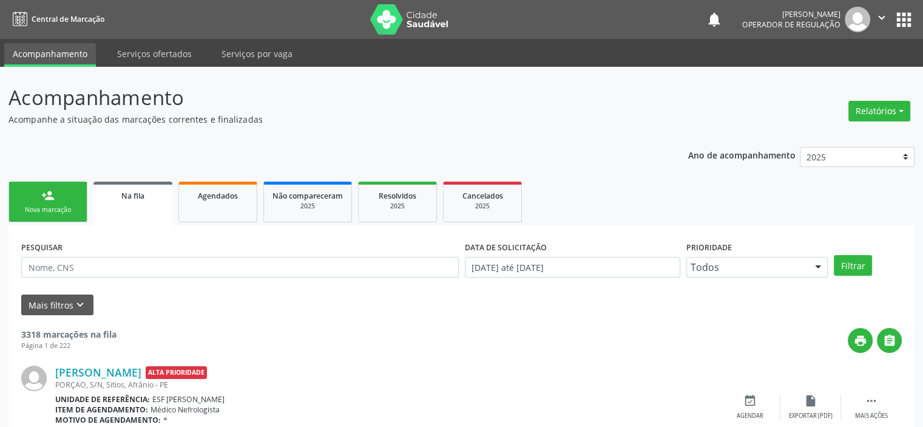
click at [41, 198] on div "person_add" at bounding box center [47, 195] width 13 height 13
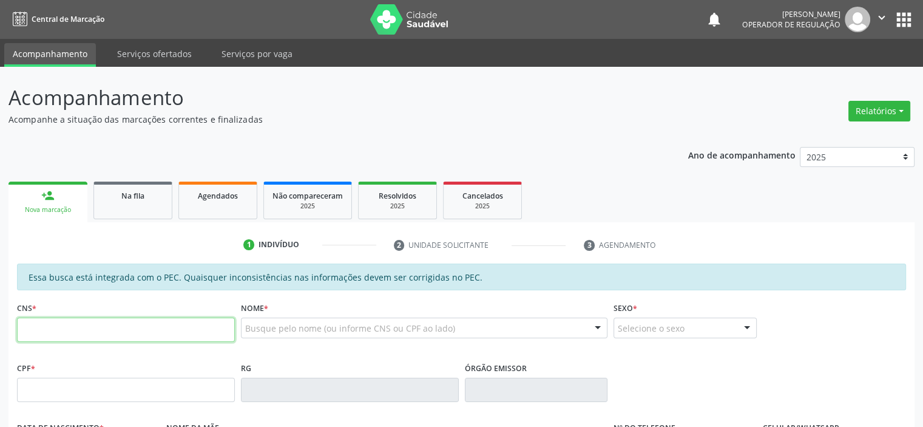
click at [79, 329] on input "text" at bounding box center [126, 329] width 218 height 24
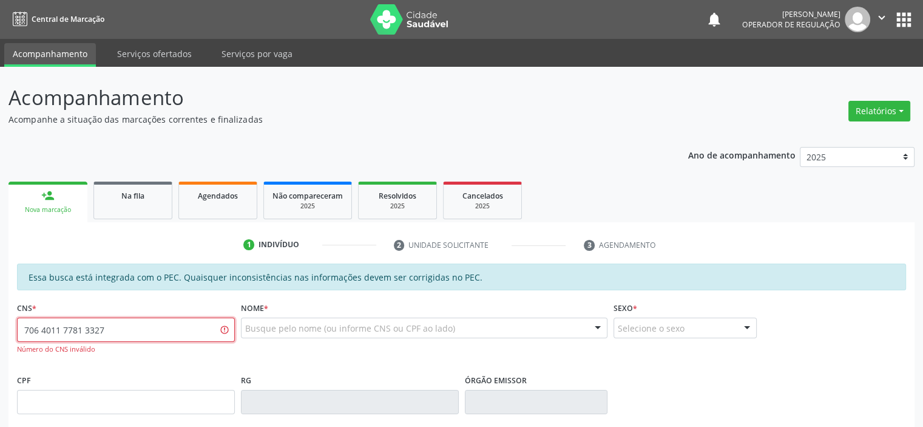
type input "706 4011 7781 3327"
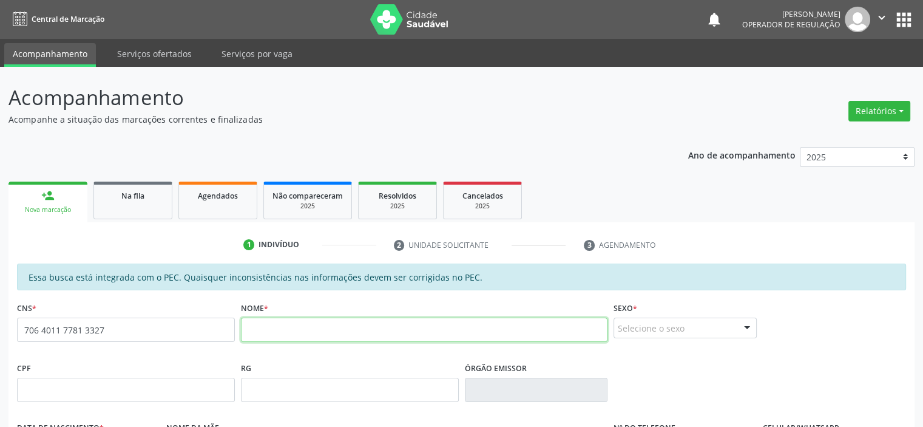
click at [273, 332] on input "text" at bounding box center [424, 329] width 367 height 24
type input "[PERSON_NAME] D"
drag, startPoint x: 339, startPoint y: 329, endPoint x: 221, endPoint y: 309, distance: 120.0
click at [221, 309] on div "CNS * 706 4011 7781 3327 none Nome * [PERSON_NAME] * Selecione o sexo Masculino…" at bounding box center [461, 328] width 895 height 60
